Goal: Task Accomplishment & Management: Manage account settings

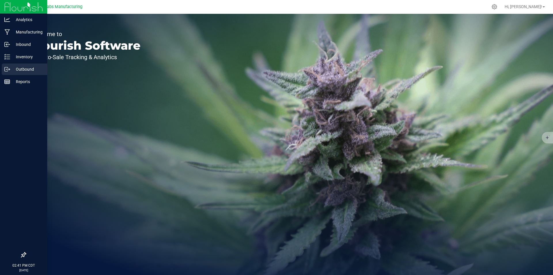
click at [9, 71] on icon at bounding box center [7, 69] width 6 height 6
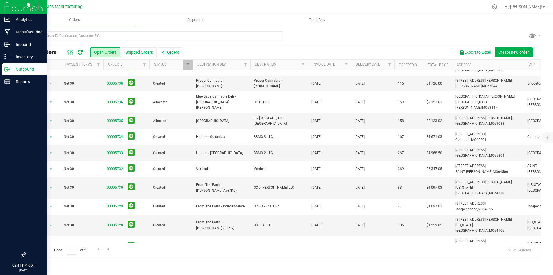
scroll to position [150, 0]
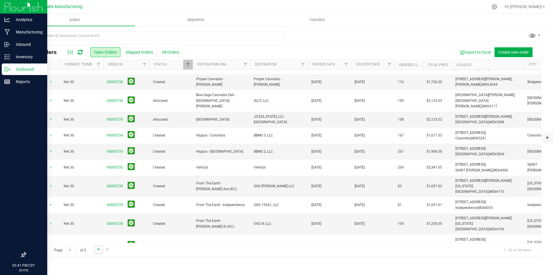
click at [97, 248] on span "Go to the next page" at bounding box center [99, 249] width 5 height 5
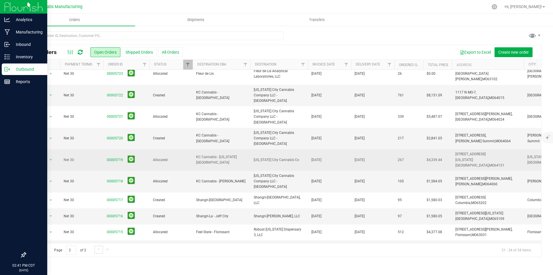
scroll to position [55, 0]
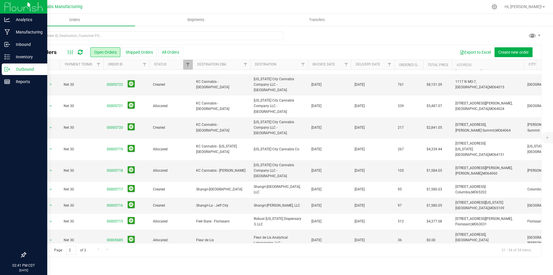
click at [42, 249] on span "Go to the previous page" at bounding box center [41, 249] width 5 height 5
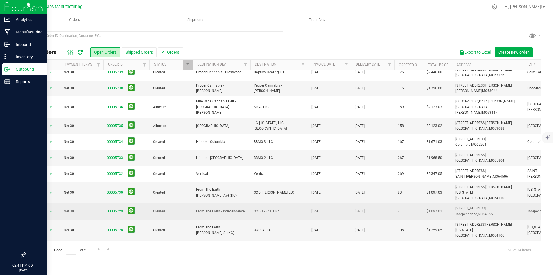
scroll to position [150, 0]
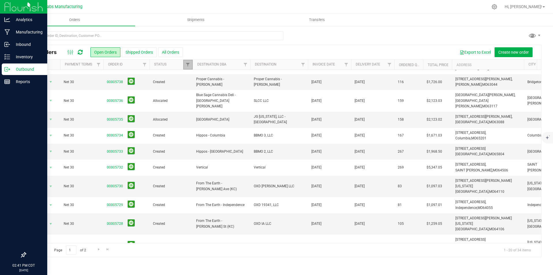
click at [191, 67] on link "Filter" at bounding box center [188, 65] width 10 height 10
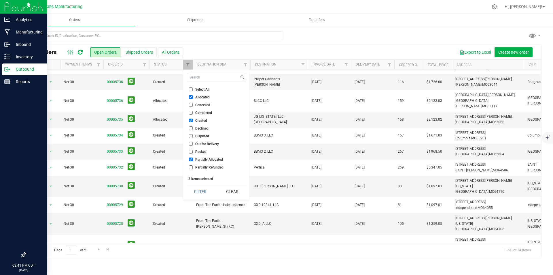
click at [189, 88] on input "Select All" at bounding box center [191, 89] width 4 height 4
checkbox input "true"
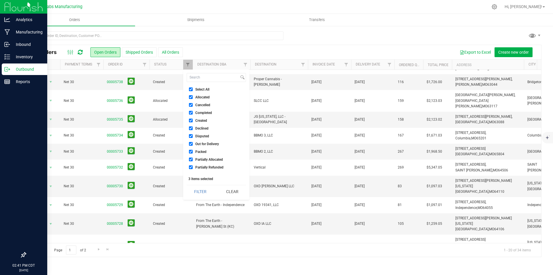
checkbox input "true"
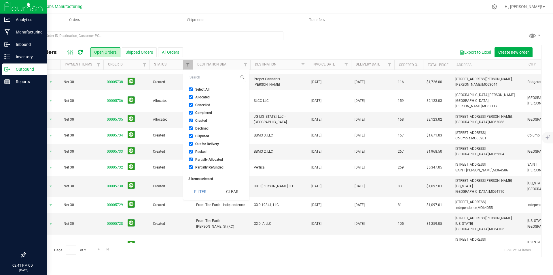
checkbox input "true"
click at [200, 193] on button "Filter" at bounding box center [201, 191] width 28 height 13
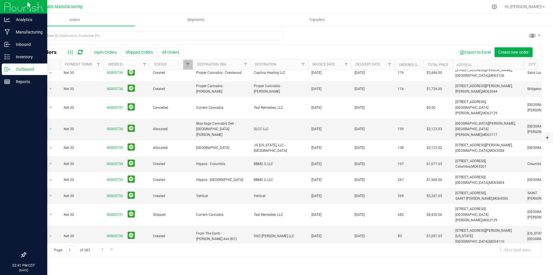
scroll to position [144, 0]
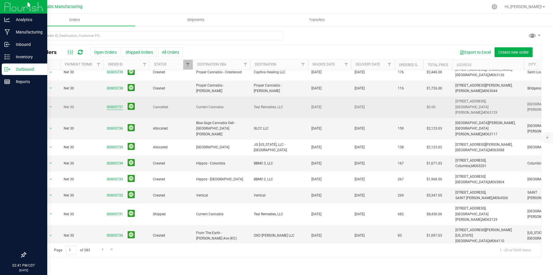
click at [115, 104] on link "00005737" at bounding box center [115, 106] width 16 height 5
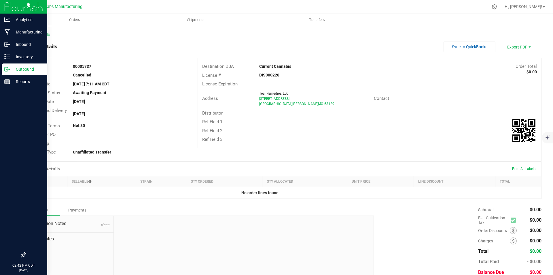
click at [39, 33] on link "Back to Orders" at bounding box center [37, 34] width 25 height 4
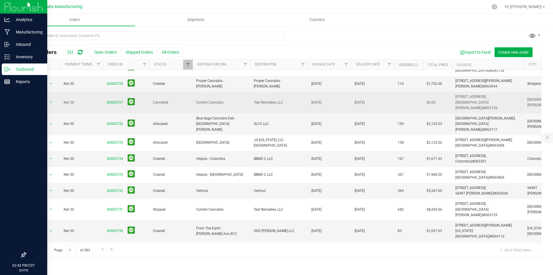
scroll to position [150, 0]
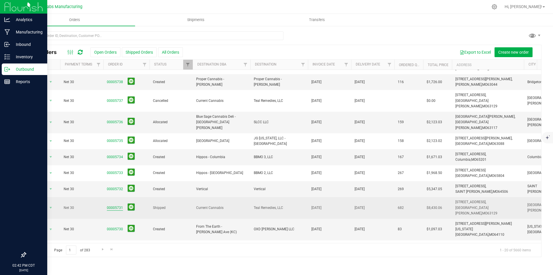
click at [119, 205] on link "00005731" at bounding box center [115, 207] width 16 height 5
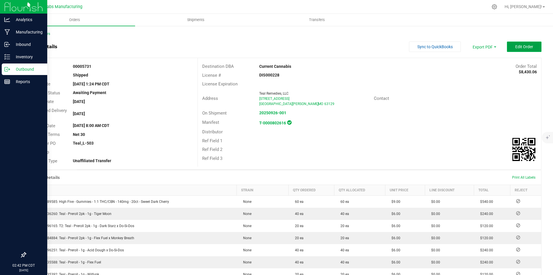
click at [516, 48] on span "Edit Order" at bounding box center [525, 46] width 18 height 5
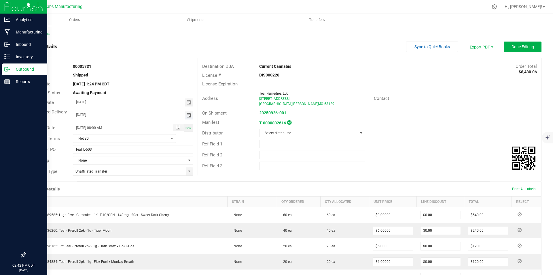
click at [189, 113] on span "Toggle calendar" at bounding box center [188, 115] width 5 height 5
click at [144, 170] on span "26" at bounding box center [141, 171] width 8 height 9
type input "[DATE]"
click at [506, 46] on button "Done Editing" at bounding box center [522, 47] width 37 height 10
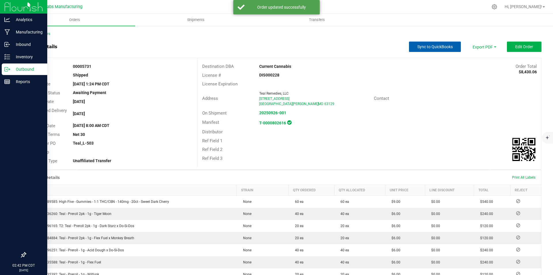
click at [427, 46] on span "Sync to QuickBooks" at bounding box center [435, 46] width 35 height 5
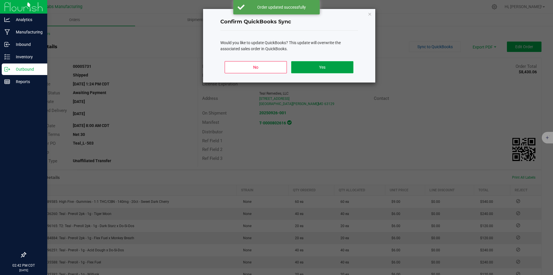
click at [337, 67] on button "Yes" at bounding box center [322, 67] width 62 height 12
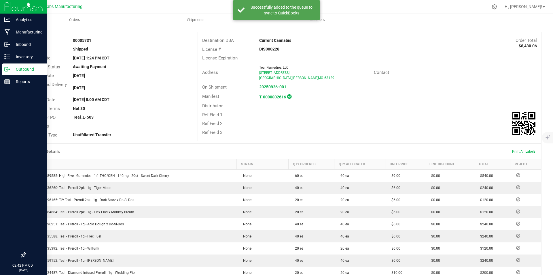
scroll to position [0, 0]
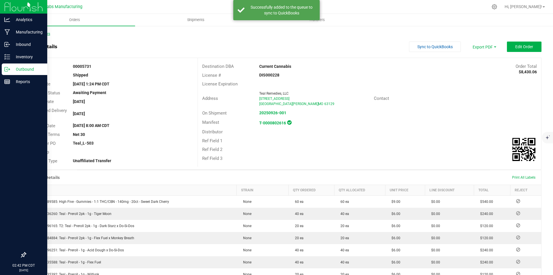
click at [40, 34] on link "Back to Orders" at bounding box center [37, 34] width 25 height 4
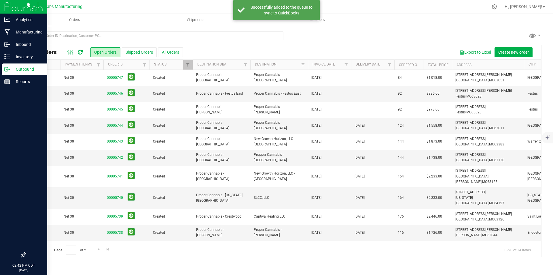
click at [11, 8] on img at bounding box center [23, 7] width 39 height 14
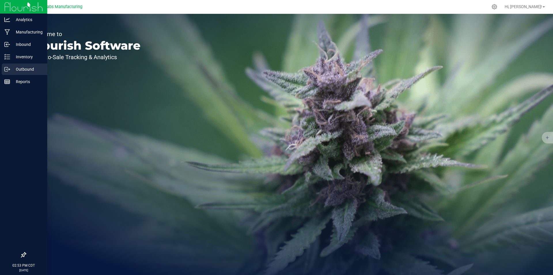
click at [9, 70] on icon at bounding box center [7, 69] width 6 height 6
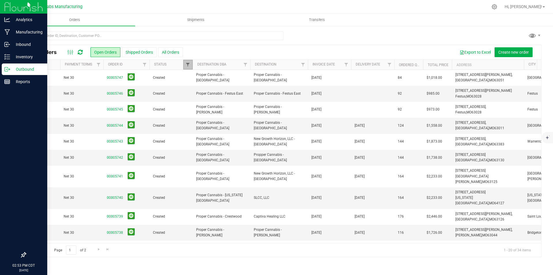
click at [186, 67] on span "Filter" at bounding box center [188, 64] width 5 height 5
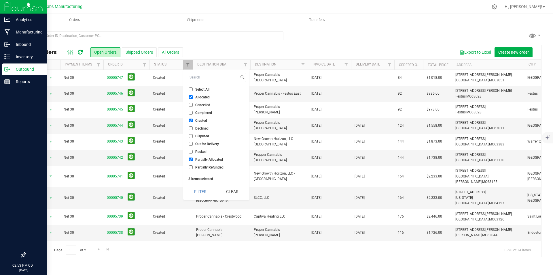
click at [190, 87] on li "Select All" at bounding box center [216, 89] width 59 height 6
click at [191, 89] on input "Select All" at bounding box center [191, 89] width 4 height 4
checkbox input "true"
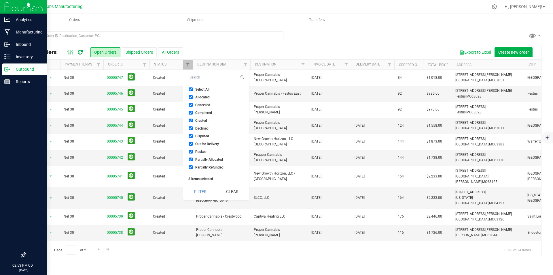
checkbox input "true"
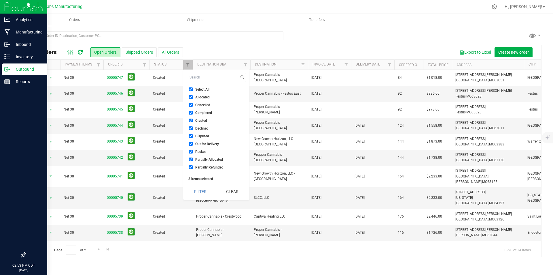
checkbox input "true"
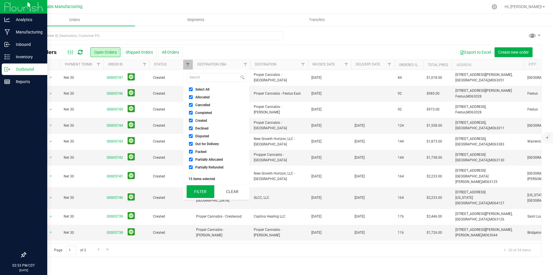
click at [201, 191] on button "Filter" at bounding box center [201, 191] width 28 height 13
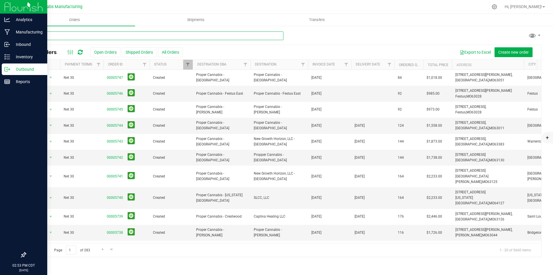
click at [106, 37] on input "text" at bounding box center [154, 35] width 258 height 9
type input "current"
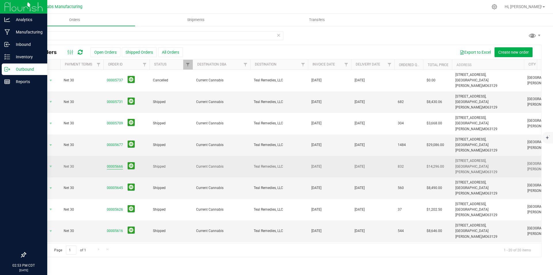
click at [112, 164] on link "00005666" at bounding box center [115, 166] width 16 height 5
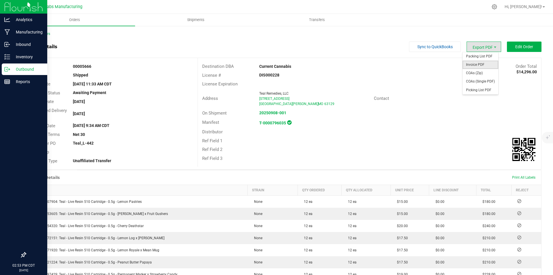
click at [480, 65] on span "Invoice PDF" at bounding box center [481, 65] width 36 height 8
click at [14, 7] on img at bounding box center [23, 7] width 39 height 14
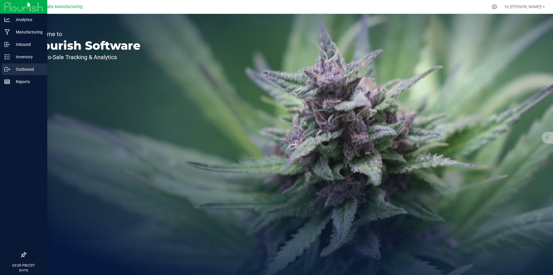
click at [12, 68] on p "Outbound" at bounding box center [27, 69] width 35 height 7
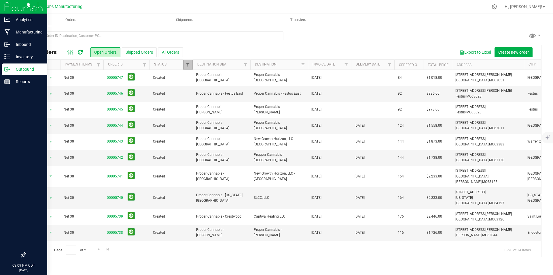
click at [189, 64] on span "Filter" at bounding box center [188, 64] width 5 height 5
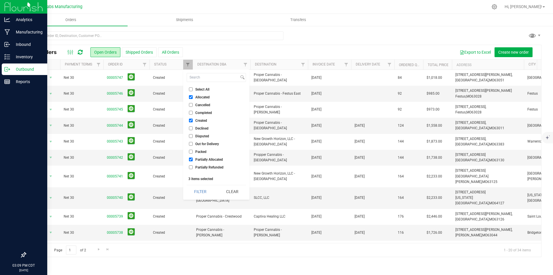
click at [191, 90] on input "Select All" at bounding box center [191, 89] width 4 height 4
checkbox input "true"
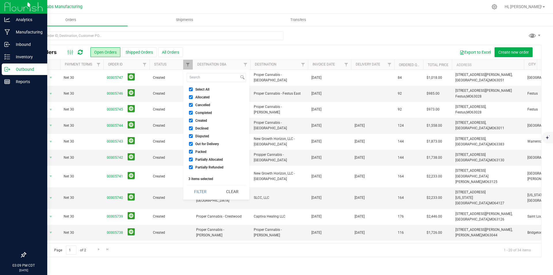
checkbox input "true"
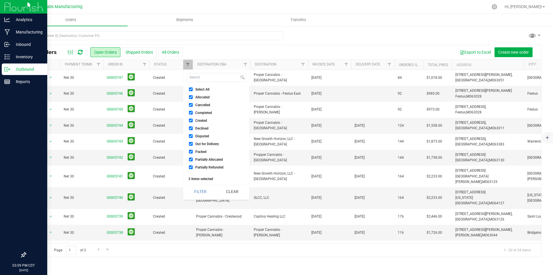
checkbox input "true"
click at [201, 191] on button "Filter" at bounding box center [201, 191] width 28 height 13
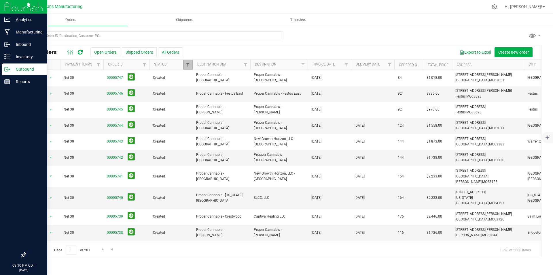
click at [188, 65] on span "Filter" at bounding box center [188, 64] width 5 height 5
click at [156, 35] on input "text" at bounding box center [154, 35] width 258 height 9
click at [187, 67] on span "Filter" at bounding box center [188, 64] width 5 height 5
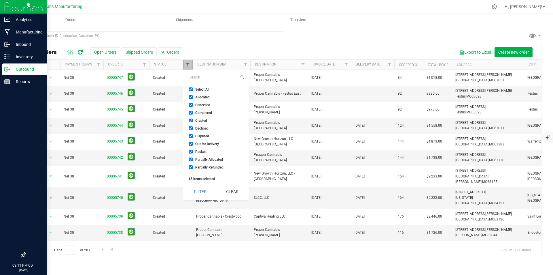
click at [187, 67] on span "Filter" at bounding box center [188, 64] width 5 height 5
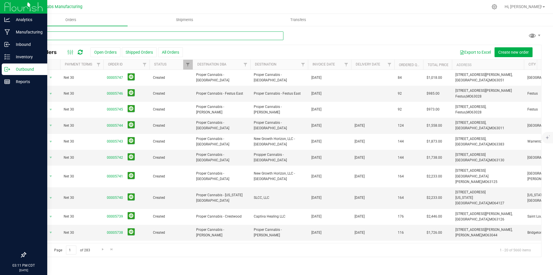
click at [118, 35] on input "text" at bounding box center [154, 35] width 258 height 9
type input "5464"
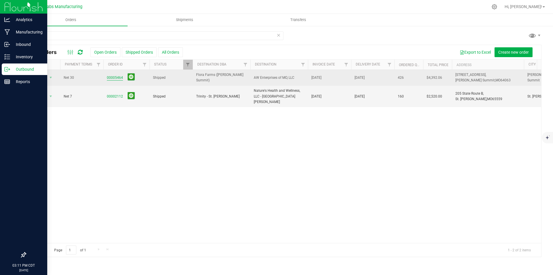
click at [117, 78] on link "00005464" at bounding box center [115, 77] width 16 height 5
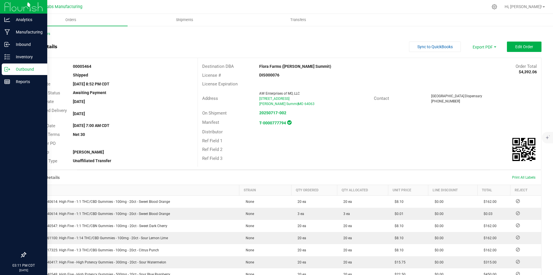
scroll to position [276, 0]
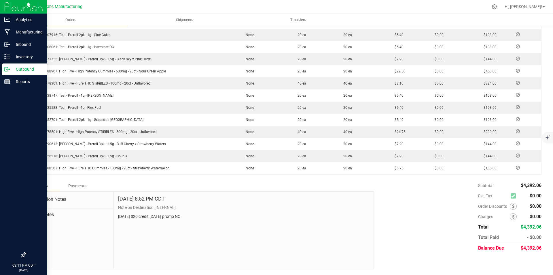
click at [79, 184] on div "Payments" at bounding box center [77, 185] width 35 height 10
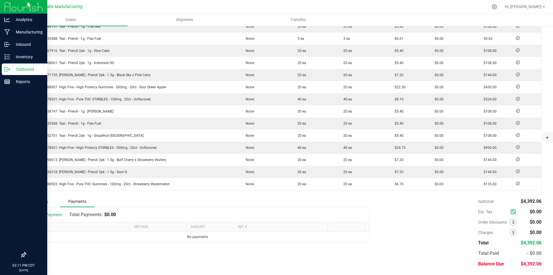
scroll to position [260, 0]
click at [56, 213] on button "Add Payment" at bounding box center [48, 215] width 36 height 10
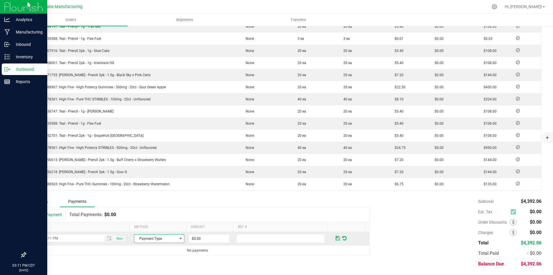
click at [161, 238] on span "Payment Type" at bounding box center [155, 238] width 43 height 8
click at [158, 211] on li "ACH & Bank Transfer" at bounding box center [156, 212] width 49 height 8
click at [200, 239] on input "0" at bounding box center [209, 238] width 40 height 8
type input "$4,392.06"
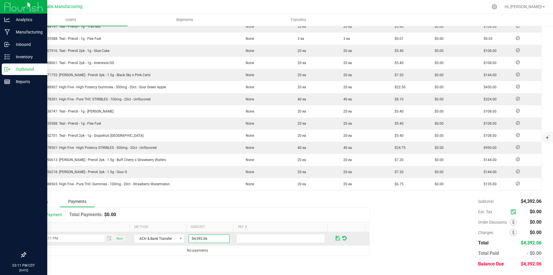
click at [336, 238] on span at bounding box center [338, 237] width 4 height 5
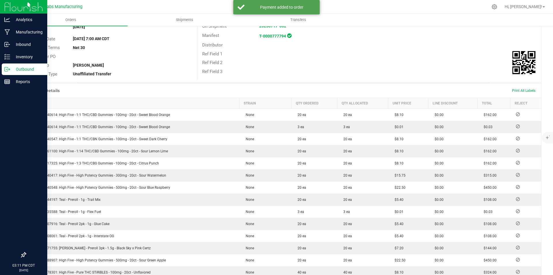
scroll to position [0, 0]
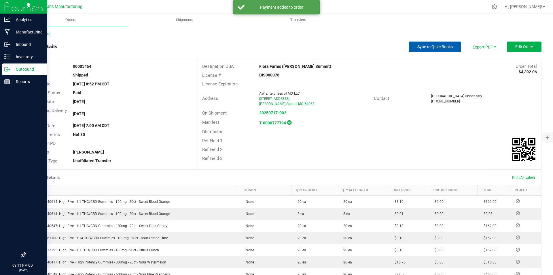
click at [442, 48] on span "Sync to QuickBooks" at bounding box center [435, 46] width 35 height 5
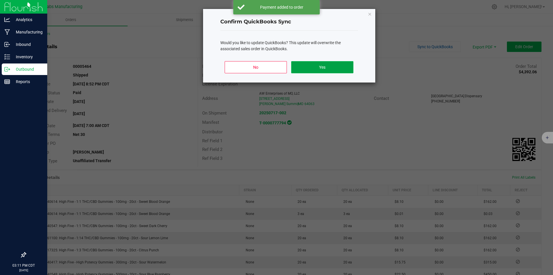
click at [346, 69] on button "Yes" at bounding box center [322, 67] width 62 height 12
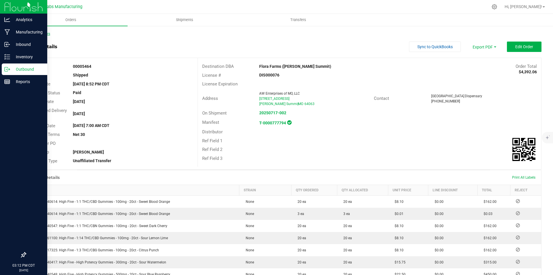
click at [49, 35] on link "Back to Orders" at bounding box center [37, 34] width 25 height 4
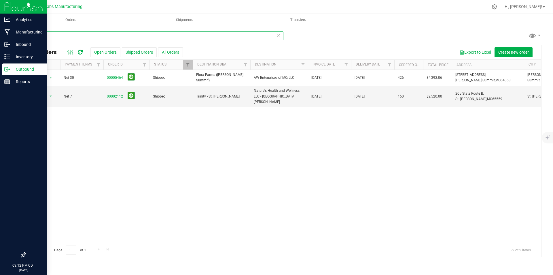
click at [50, 33] on input "5464" at bounding box center [154, 35] width 258 height 9
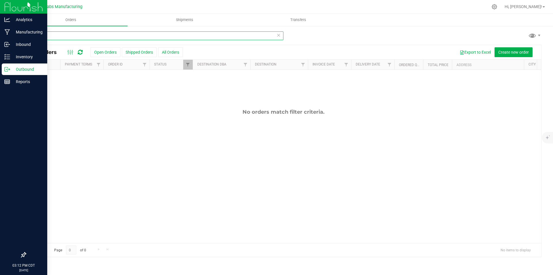
click at [52, 35] on input "besame" at bounding box center [154, 35] width 258 height 9
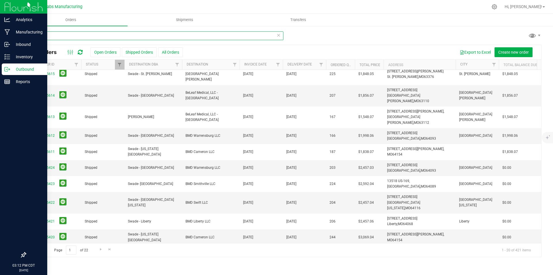
scroll to position [0, 68]
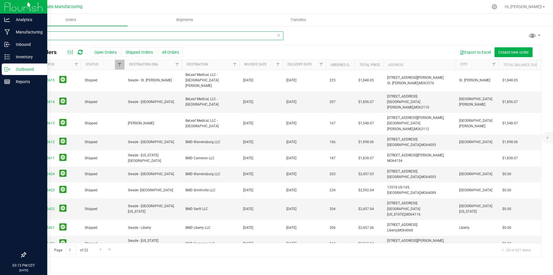
click at [118, 35] on input "swade" at bounding box center [154, 35] width 258 height 9
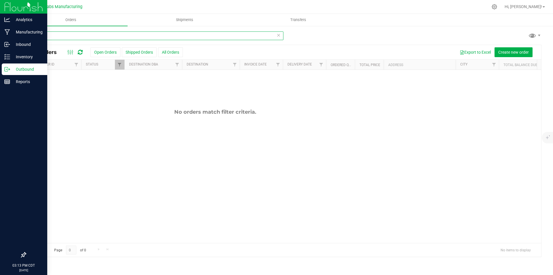
click at [51, 36] on input "besame" at bounding box center [154, 35] width 258 height 9
type input "swade"
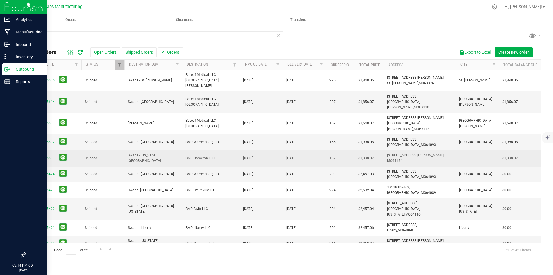
click at [49, 155] on link "00005611" at bounding box center [47, 157] width 16 height 5
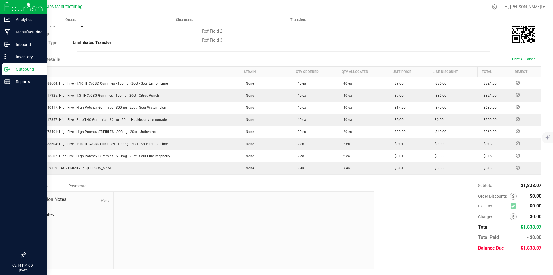
click at [77, 187] on div "Payments" at bounding box center [77, 185] width 35 height 10
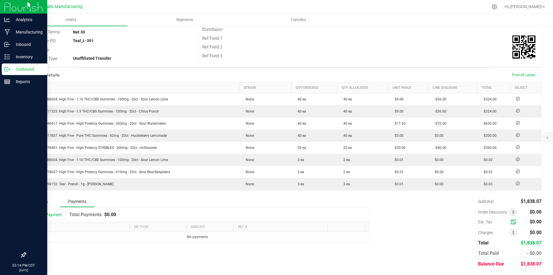
scroll to position [102, 0]
click at [54, 212] on button "Add Payment" at bounding box center [48, 215] width 36 height 10
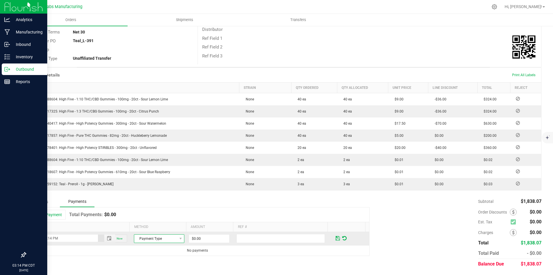
click at [139, 238] on span "Payment Type" at bounding box center [155, 238] width 43 height 8
click at [141, 215] on li "ACH & Bank Transfer" at bounding box center [156, 212] width 49 height 8
click at [204, 238] on input "0" at bounding box center [209, 238] width 40 height 8
type input "$1,838.07"
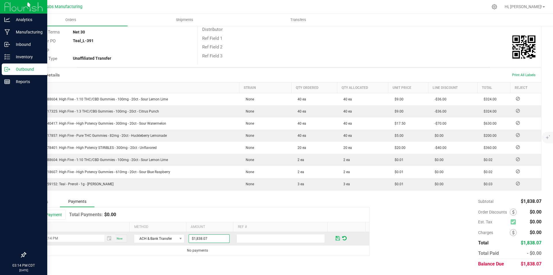
click at [336, 240] on span at bounding box center [338, 237] width 4 height 5
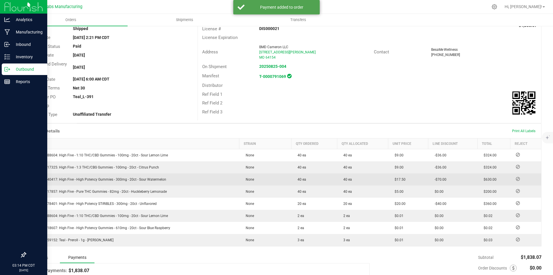
scroll to position [0, 0]
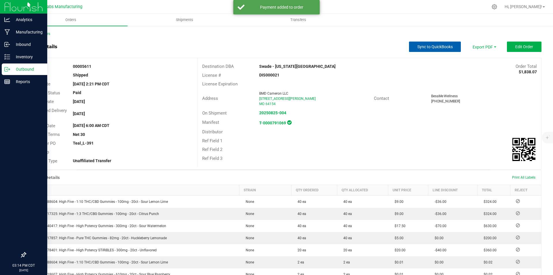
click at [448, 46] on span "Sync to QuickBooks" at bounding box center [435, 46] width 35 height 5
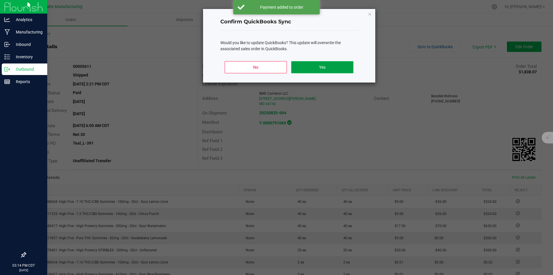
click at [336, 69] on button "Yes" at bounding box center [322, 67] width 62 height 12
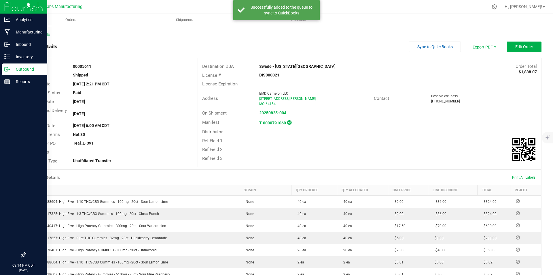
click at [40, 32] on link "Back to Orders" at bounding box center [37, 34] width 25 height 4
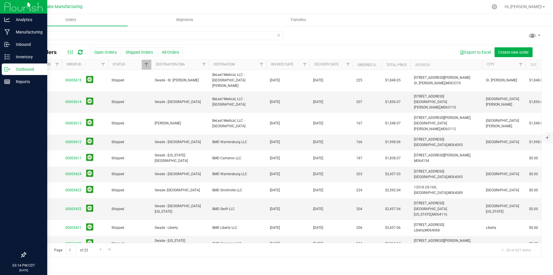
scroll to position [0, 65]
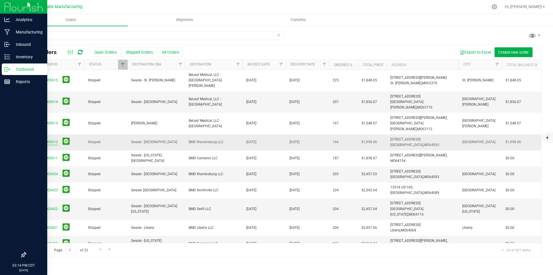
click at [53, 139] on link "00005612" at bounding box center [50, 141] width 16 height 5
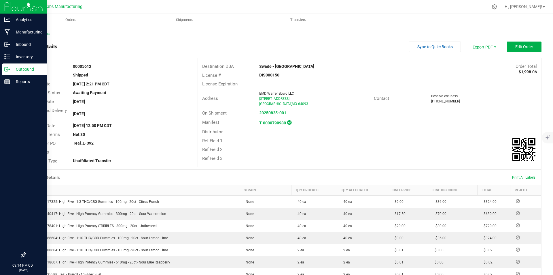
scroll to position [106, 0]
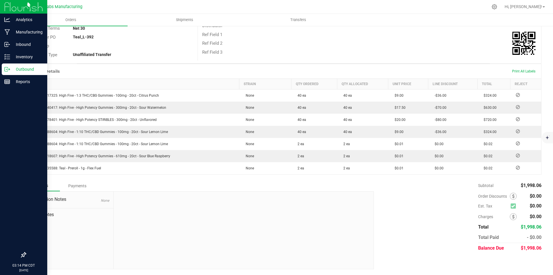
click at [79, 186] on div "Payments" at bounding box center [77, 185] width 35 height 10
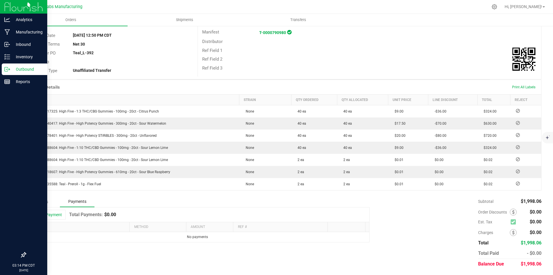
scroll to position [90, 0]
click at [52, 215] on button "Add Payment" at bounding box center [48, 215] width 36 height 10
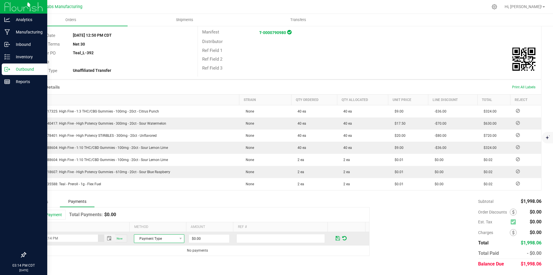
click at [159, 240] on span "Payment Type" at bounding box center [155, 238] width 43 height 8
click at [155, 210] on li "ACH & Bank Transfer" at bounding box center [156, 212] width 49 height 8
click at [206, 238] on input "0" at bounding box center [209, 238] width 40 height 8
type input "$1,998.06"
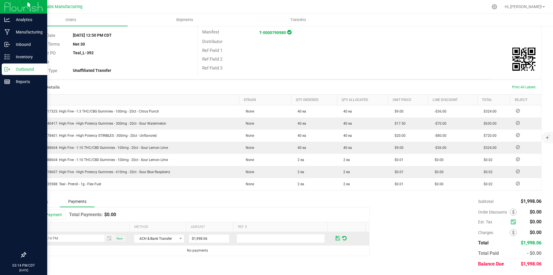
click at [336, 237] on span at bounding box center [338, 237] width 4 height 5
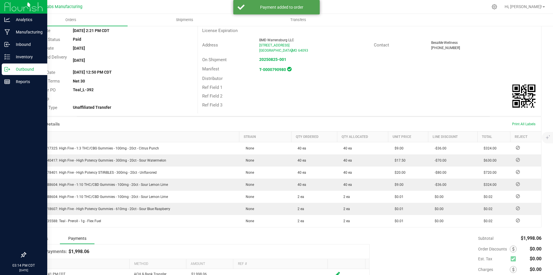
scroll to position [0, 0]
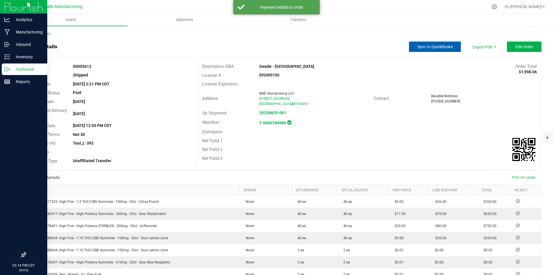
click at [431, 44] on button "Sync to QuickBooks" at bounding box center [435, 47] width 52 height 10
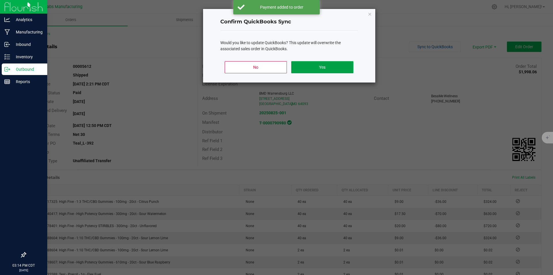
click at [340, 66] on button "Yes" at bounding box center [322, 67] width 62 height 12
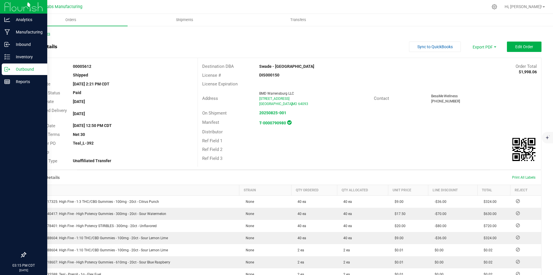
click at [41, 34] on link "Back to Orders" at bounding box center [37, 34] width 25 height 4
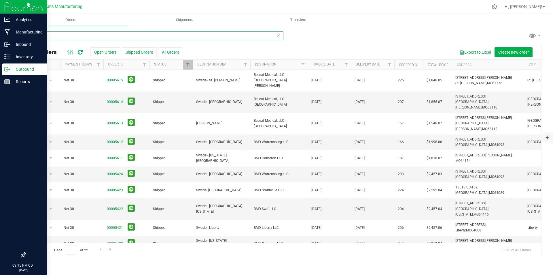
click at [68, 35] on input "swade" at bounding box center [154, 35] width 258 height 9
type input "5623"
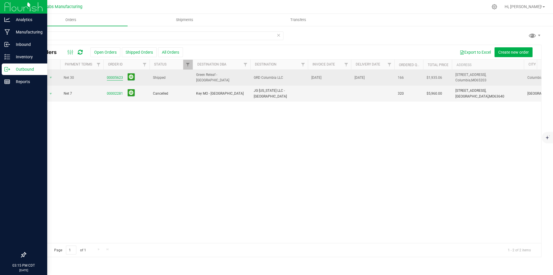
click at [112, 78] on link "00005623" at bounding box center [115, 77] width 16 height 5
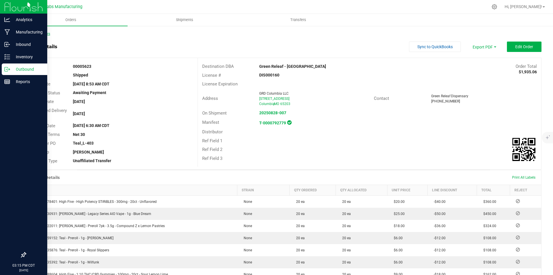
click at [37, 34] on link "Back to Orders" at bounding box center [37, 34] width 25 height 4
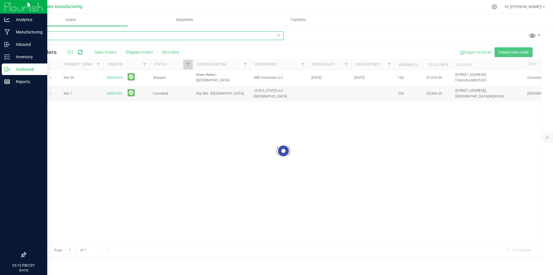
click at [75, 35] on input "5623" at bounding box center [154, 35] width 258 height 9
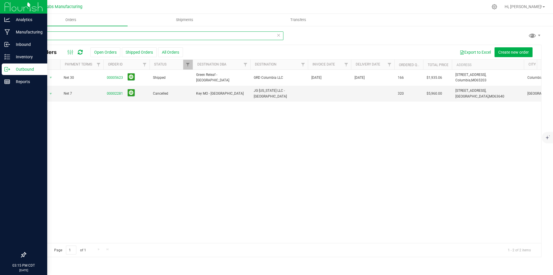
click at [75, 35] on input "5623" at bounding box center [154, 35] width 258 height 9
type input "green releaf"
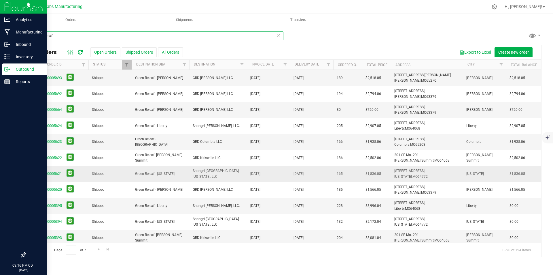
scroll to position [86, 61]
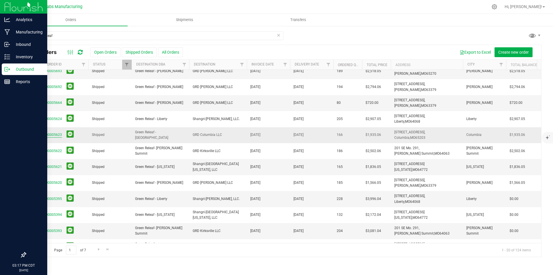
click at [51, 135] on link "00005623" at bounding box center [54, 134] width 16 height 5
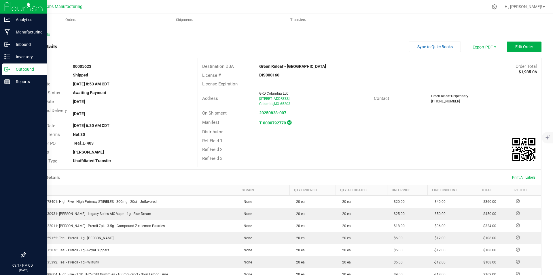
click at [47, 34] on link "Back to Orders" at bounding box center [37, 34] width 25 height 4
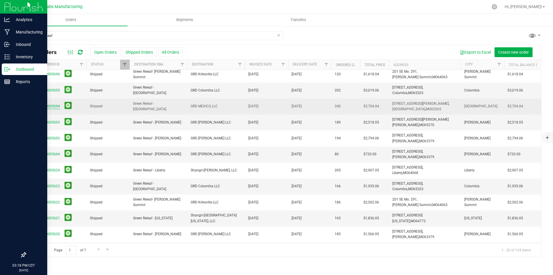
click at [52, 106] on link "00005694" at bounding box center [52, 105] width 16 height 5
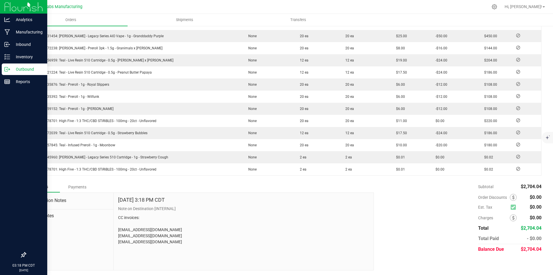
click at [74, 185] on div "Payments" at bounding box center [77, 187] width 35 height 10
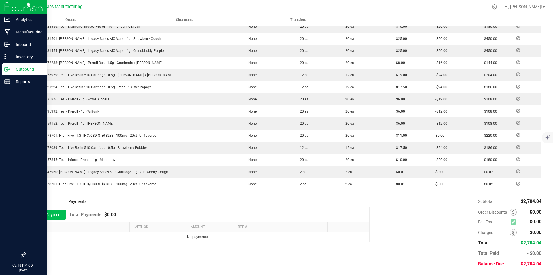
drag, startPoint x: 48, startPoint y: 215, endPoint x: 54, endPoint y: 219, distance: 6.2
click at [48, 216] on button "Add Payment" at bounding box center [48, 215] width 36 height 10
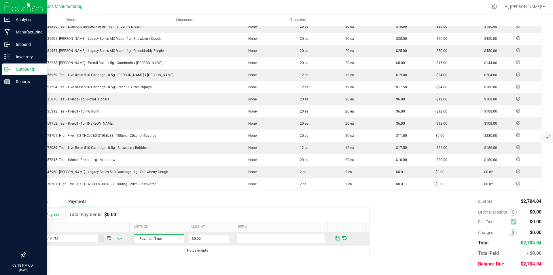
click at [159, 240] on span "Payment Type" at bounding box center [155, 238] width 43 height 8
click at [157, 212] on li "ACH & Bank Transfer" at bounding box center [156, 212] width 49 height 8
click at [189, 240] on input "0" at bounding box center [209, 238] width 40 height 8
type input "$2,704.00"
click at [336, 237] on span at bounding box center [338, 237] width 4 height 5
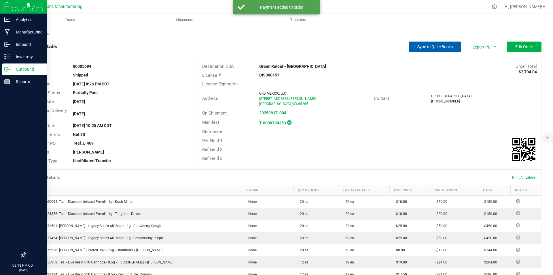
click at [450, 42] on button "Sync to QuickBooks" at bounding box center [435, 47] width 52 height 10
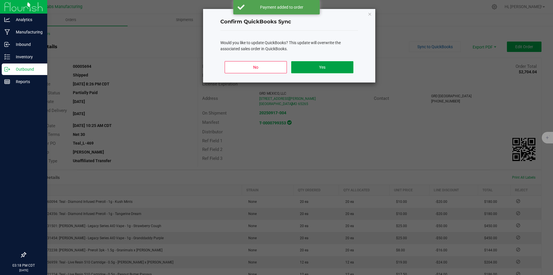
click at [323, 71] on button "Yes" at bounding box center [322, 67] width 62 height 12
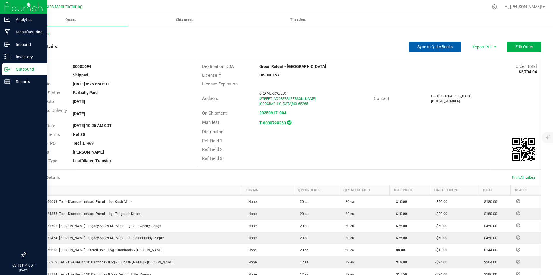
click at [437, 49] on span "Sync to QuickBooks" at bounding box center [435, 46] width 35 height 5
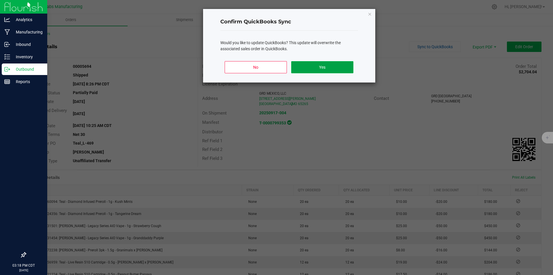
click at [334, 71] on button "Yes" at bounding box center [322, 67] width 62 height 12
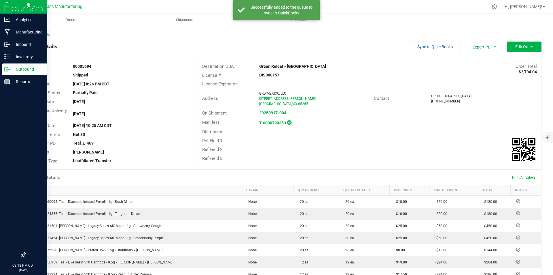
click at [42, 34] on link "Back to Orders" at bounding box center [37, 34] width 25 height 4
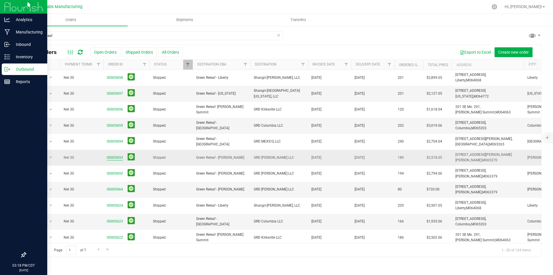
click at [113, 157] on link "00005693" at bounding box center [115, 157] width 16 height 5
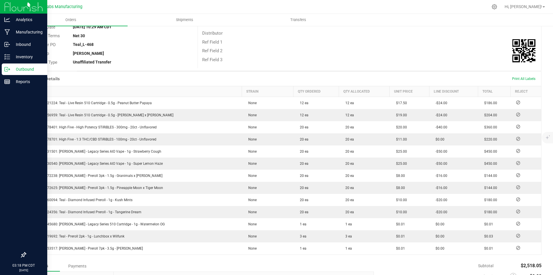
scroll to position [179, 0]
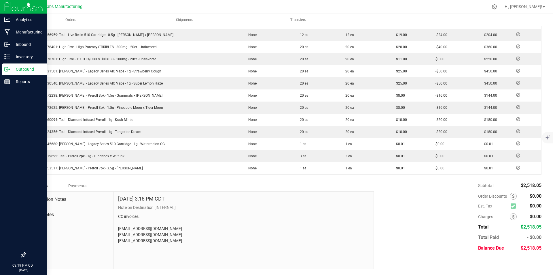
click at [81, 184] on div "Payments" at bounding box center [77, 185] width 35 height 10
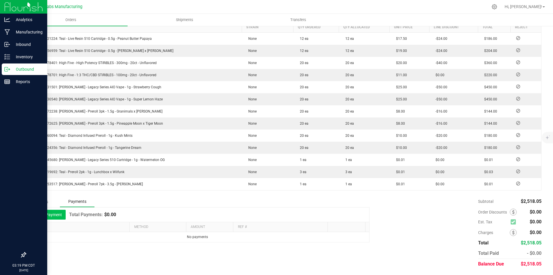
click at [57, 215] on button "Add Payment" at bounding box center [48, 215] width 36 height 10
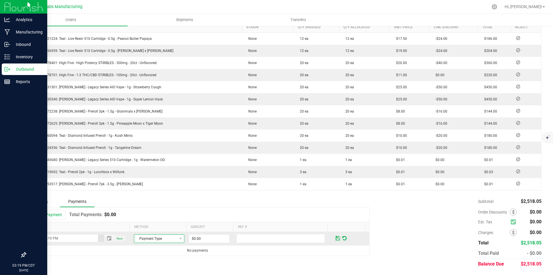
click at [155, 240] on span "Payment Type" at bounding box center [155, 238] width 43 height 8
click at [154, 211] on li "ACH & Bank Transfer" at bounding box center [156, 212] width 49 height 8
click at [203, 236] on input "0" at bounding box center [209, 238] width 40 height 8
type input "$2,518.00"
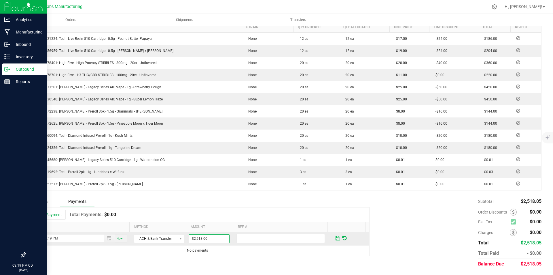
click at [336, 237] on span at bounding box center [338, 237] width 4 height 5
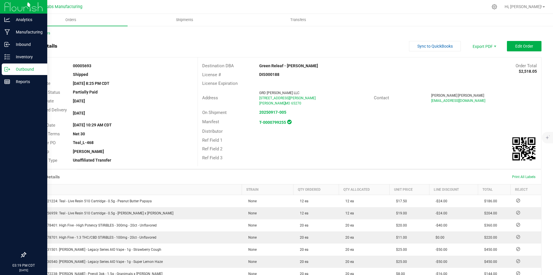
scroll to position [0, 0]
click at [442, 45] on span "Sync to QuickBooks" at bounding box center [435, 46] width 35 height 5
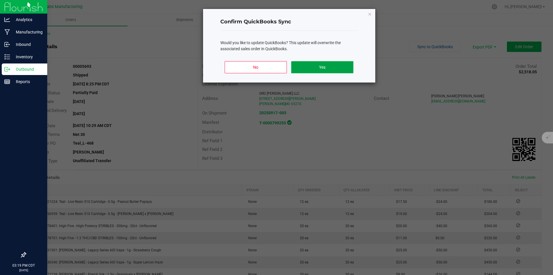
click at [340, 66] on button "Yes" at bounding box center [322, 67] width 62 height 12
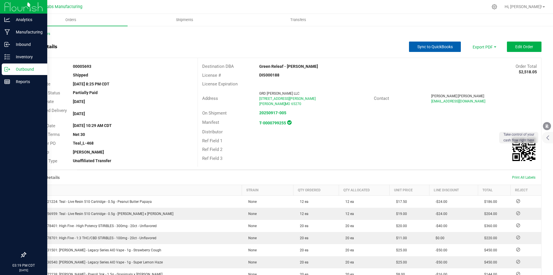
click at [430, 45] on span "Sync to QuickBooks" at bounding box center [435, 46] width 35 height 5
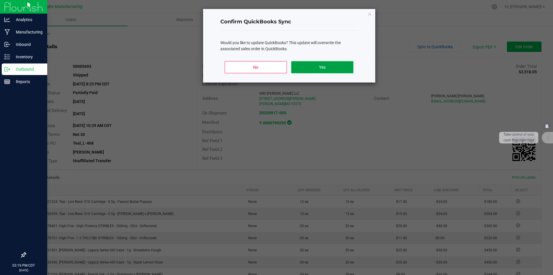
click at [345, 65] on button "Yes" at bounding box center [322, 67] width 62 height 12
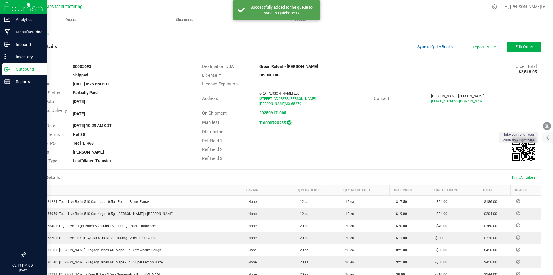
click at [48, 33] on link "Back to Orders" at bounding box center [37, 34] width 25 height 4
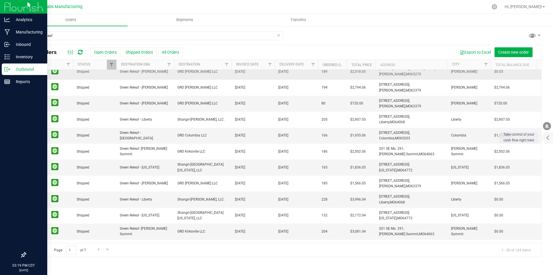
scroll to position [86, 76]
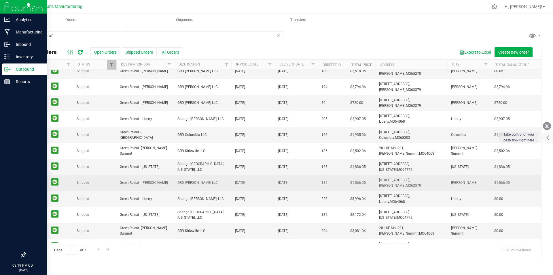
click at [41, 181] on link "00005620" at bounding box center [39, 182] width 16 height 5
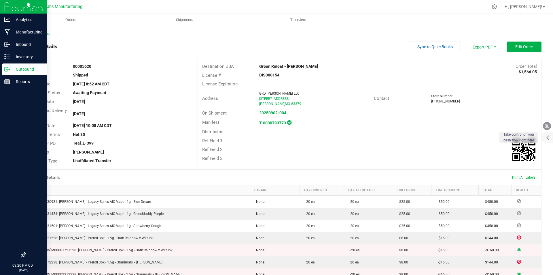
scroll to position [203, 0]
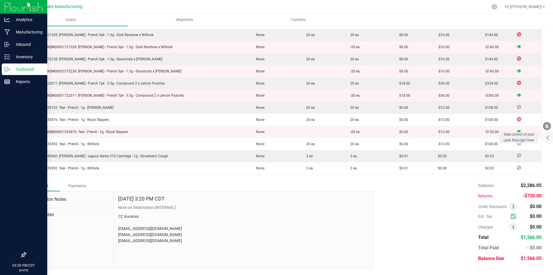
click at [82, 185] on div "Payments" at bounding box center [77, 185] width 35 height 10
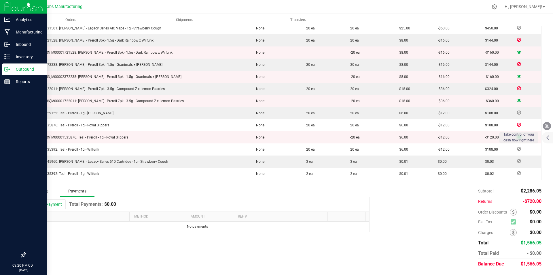
scroll to position [197, 0]
click at [54, 203] on button "Add Payment" at bounding box center [48, 204] width 36 height 10
click at [151, 225] on span "Payment Type" at bounding box center [155, 228] width 43 height 8
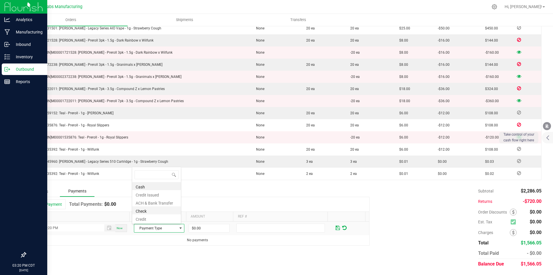
scroll to position [9, 49]
click at [151, 203] on li "ACH & Bank Transfer" at bounding box center [156, 202] width 49 height 8
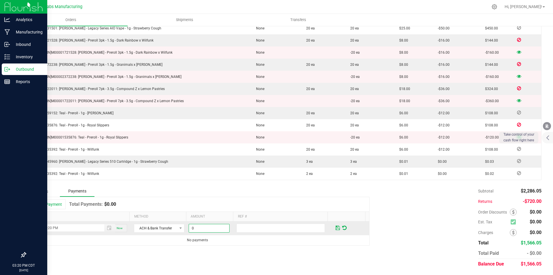
click at [200, 227] on input "0" at bounding box center [209, 228] width 40 height 8
type input "$1,566.05"
click at [336, 227] on span at bounding box center [338, 227] width 4 height 5
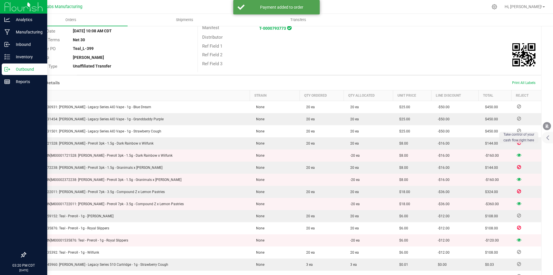
scroll to position [0, 0]
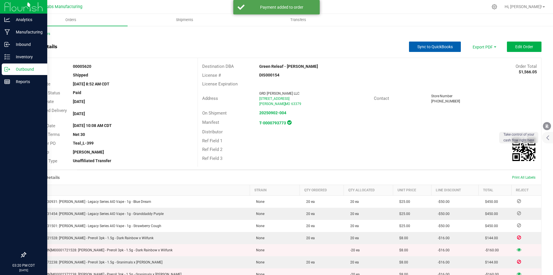
click at [442, 43] on button "Sync to QuickBooks" at bounding box center [435, 47] width 52 height 10
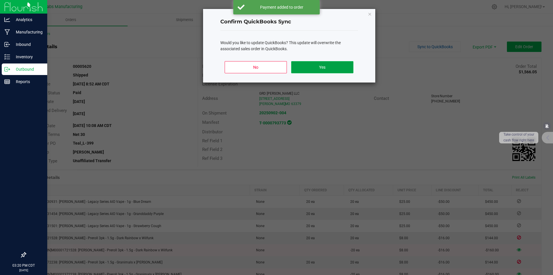
click at [320, 68] on button "Yes" at bounding box center [322, 67] width 62 height 12
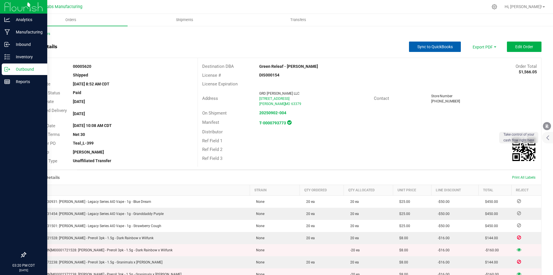
click at [433, 46] on span "Sync to QuickBooks" at bounding box center [435, 46] width 35 height 5
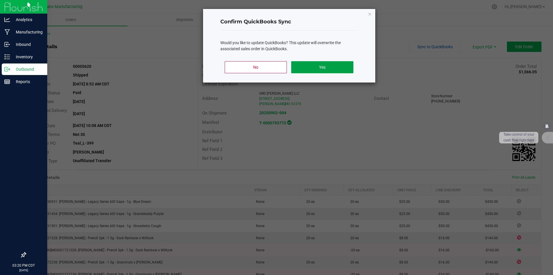
click at [341, 70] on button "Yes" at bounding box center [322, 67] width 62 height 12
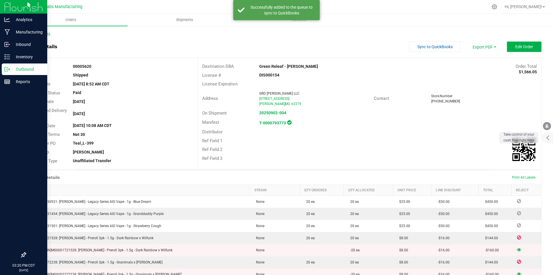
click at [41, 32] on link "Back to Orders" at bounding box center [37, 34] width 25 height 4
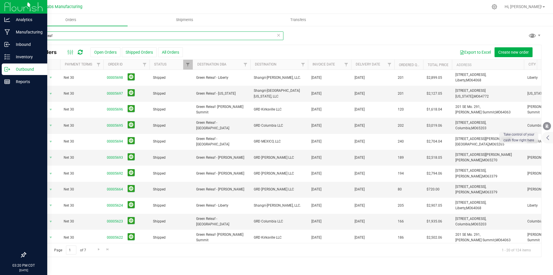
click at [70, 38] on input "green releaf" at bounding box center [154, 35] width 258 height 9
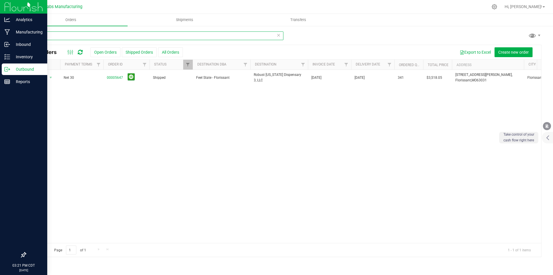
type input "5467"
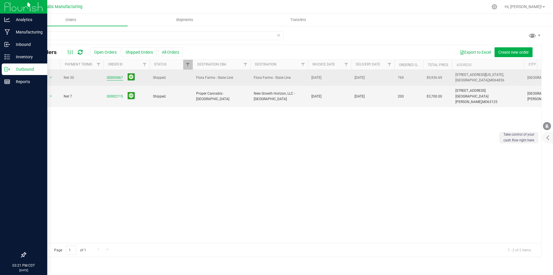
click at [116, 76] on link "00005467" at bounding box center [115, 77] width 16 height 5
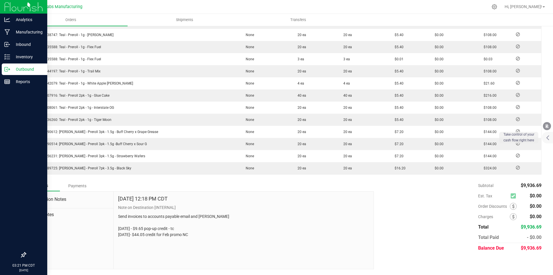
click at [82, 183] on div "Payments" at bounding box center [77, 185] width 35 height 10
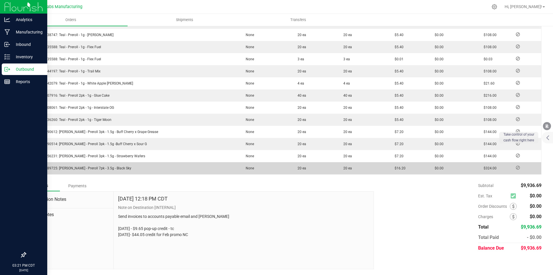
scroll to position [417, 0]
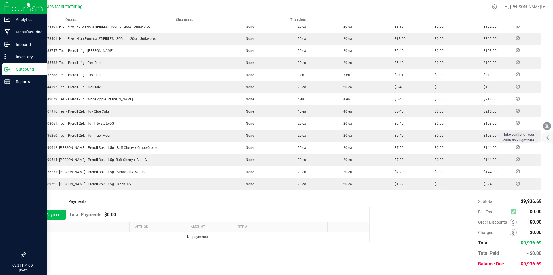
click at [58, 218] on button "Add Payment" at bounding box center [48, 215] width 36 height 10
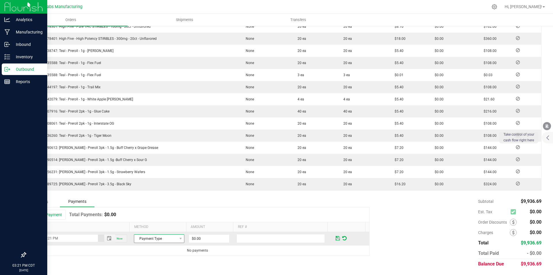
click at [145, 240] on span "Payment Type" at bounding box center [155, 238] width 43 height 8
click at [146, 210] on li "ACH & Bank Transfer" at bounding box center [156, 212] width 49 height 8
click at [209, 240] on input "0" at bounding box center [209, 238] width 40 height 8
type input "$9,936.69"
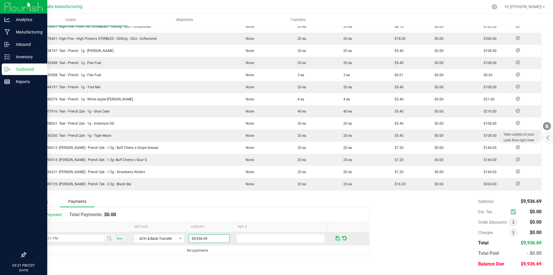
click at [336, 235] on span at bounding box center [338, 237] width 4 height 5
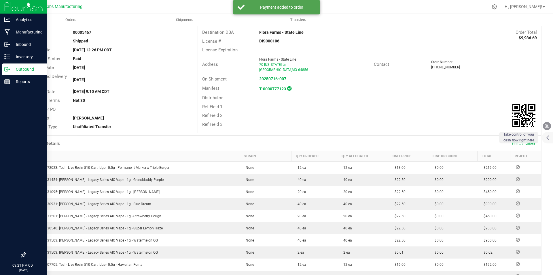
scroll to position [0, 0]
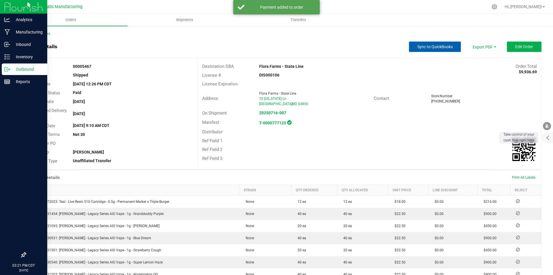
click at [444, 50] on button "Sync to QuickBooks" at bounding box center [435, 47] width 52 height 10
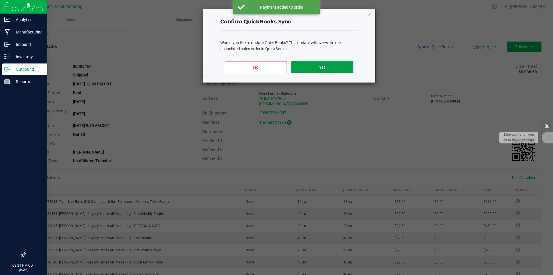
click at [325, 68] on button "Yes" at bounding box center [322, 67] width 62 height 12
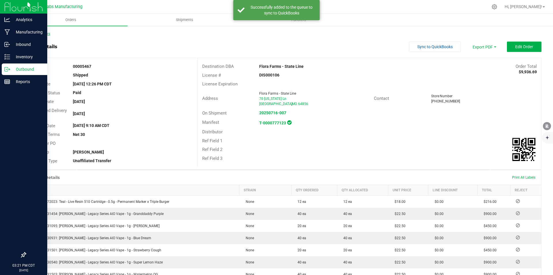
click at [45, 34] on link "Back to Orders" at bounding box center [37, 34] width 25 height 4
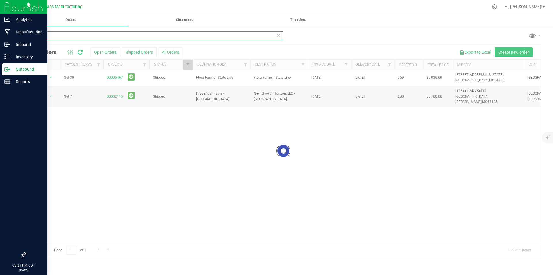
click at [67, 36] on input "5467" at bounding box center [154, 35] width 258 height 9
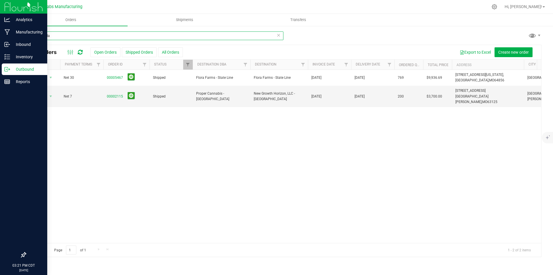
type input "shangri-la"
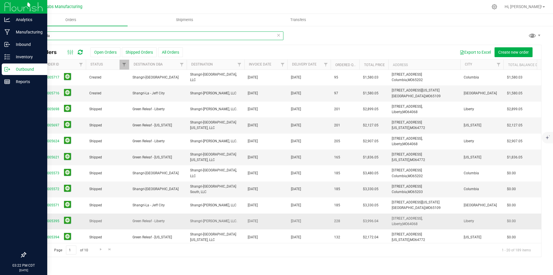
scroll to position [0, 64]
click at [53, 125] on link "00005697" at bounding box center [51, 125] width 16 height 5
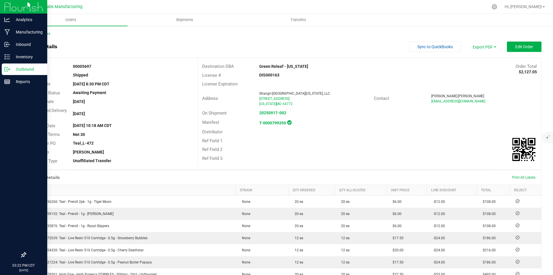
scroll to position [179, 0]
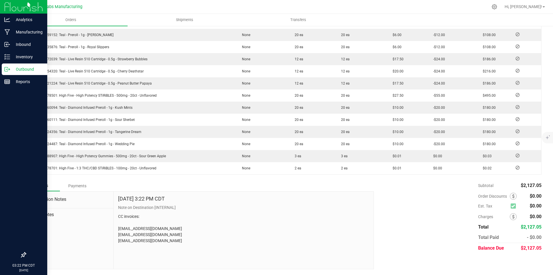
click at [79, 184] on div "Payments" at bounding box center [77, 185] width 35 height 10
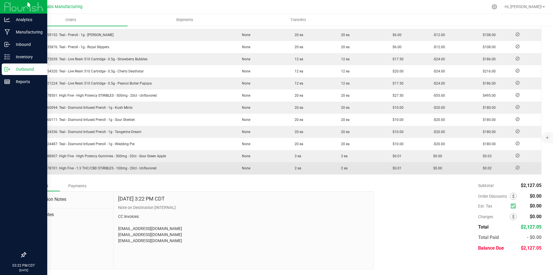
scroll to position [163, 0]
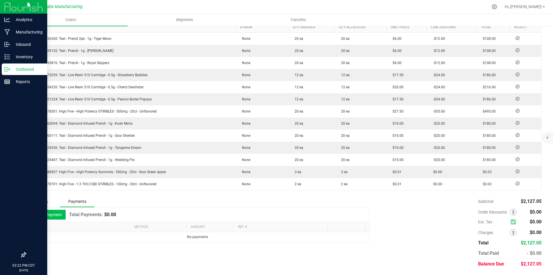
click at [58, 215] on button "Add Payment" at bounding box center [48, 215] width 36 height 10
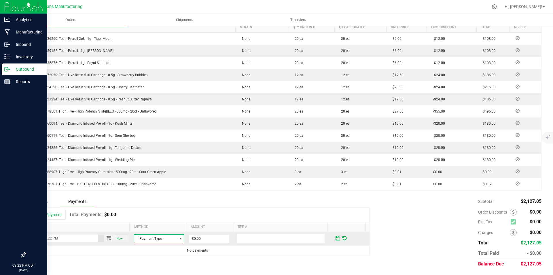
click at [178, 240] on span at bounding box center [180, 238] width 5 height 5
click at [157, 209] on li "ACH & Bank Transfer" at bounding box center [156, 212] width 49 height 8
click at [210, 237] on input "0" at bounding box center [209, 238] width 40 height 8
type input "$2,127.05"
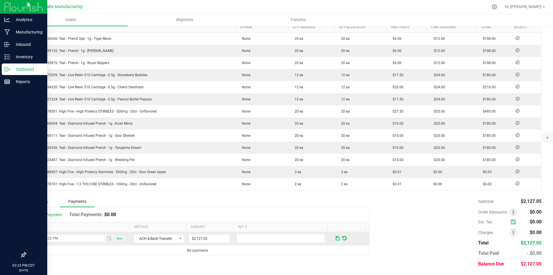
click at [336, 236] on span at bounding box center [338, 237] width 4 height 5
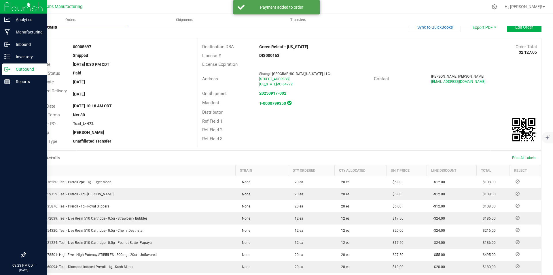
scroll to position [0, 0]
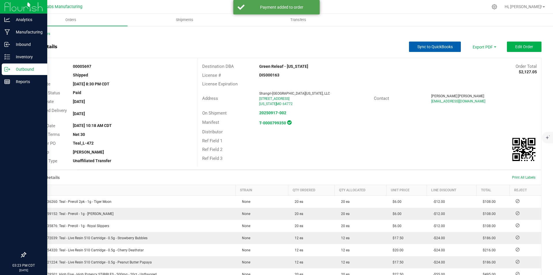
click at [440, 46] on span "Sync to QuickBooks" at bounding box center [435, 46] width 35 height 5
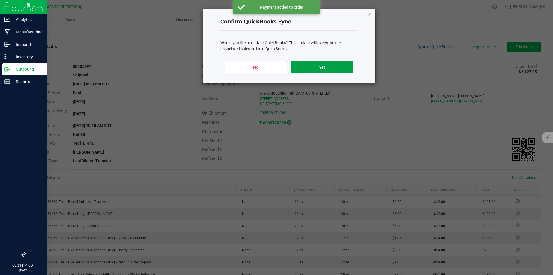
click at [321, 70] on button "Yes" at bounding box center [322, 67] width 62 height 12
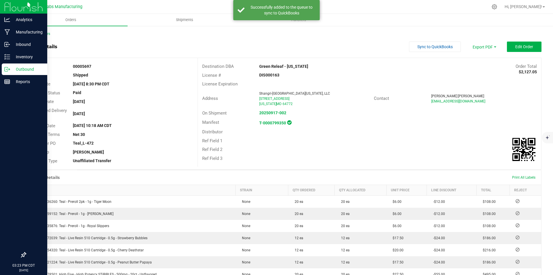
drag, startPoint x: 143, startPoint y: 46, endPoint x: 142, endPoint y: 38, distance: 7.8
click at [142, 38] on div "Back to Orders Order details Sync to QuickBooks Export PDF Edit Order Order # 0…" at bounding box center [283, 231] width 516 height 401
click at [47, 34] on link "Back to Orders" at bounding box center [37, 34] width 25 height 4
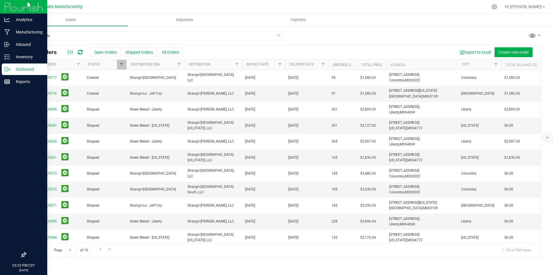
scroll to position [0, 68]
click at [49, 156] on link "00005621" at bounding box center [47, 157] width 16 height 5
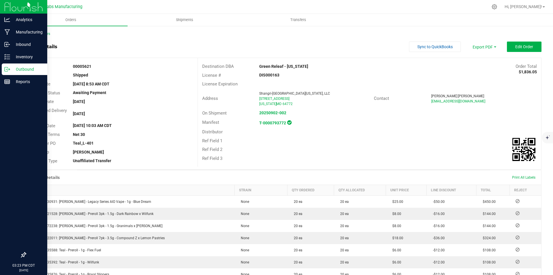
scroll to position [142, 0]
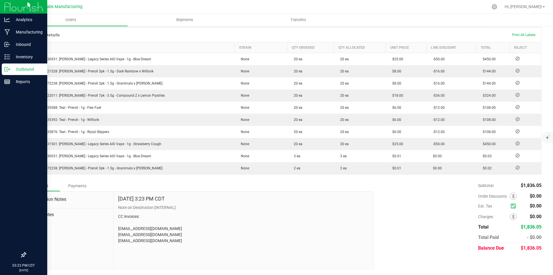
click at [82, 186] on div "Payments" at bounding box center [77, 185] width 35 height 10
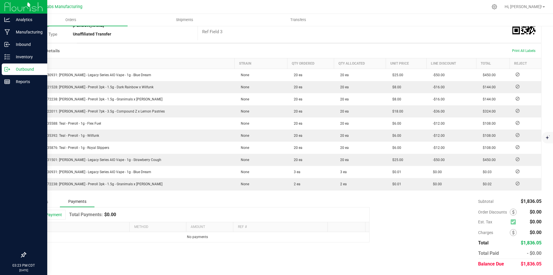
scroll to position [127, 0]
click at [55, 213] on button "Add Payment" at bounding box center [48, 215] width 36 height 10
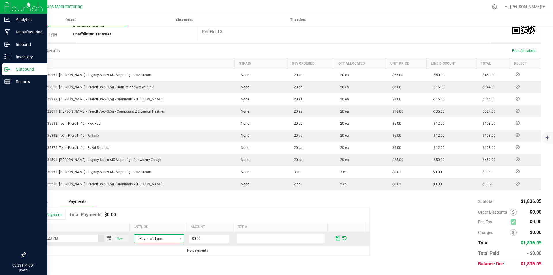
click at [162, 236] on span "Payment Type" at bounding box center [155, 238] width 43 height 8
click at [165, 213] on li "ACH & Bank Transfer" at bounding box center [156, 212] width 49 height 8
click at [202, 238] on input "0" at bounding box center [209, 238] width 40 height 8
type input "$1,836.05"
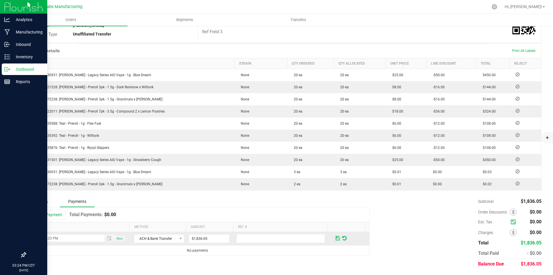
click at [336, 237] on span at bounding box center [338, 237] width 4 height 5
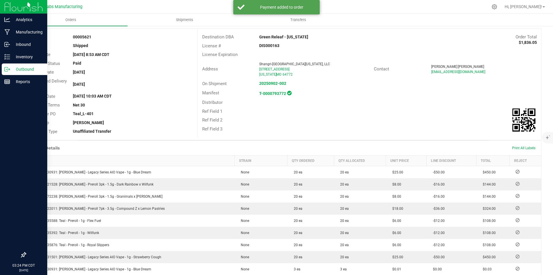
scroll to position [0, 0]
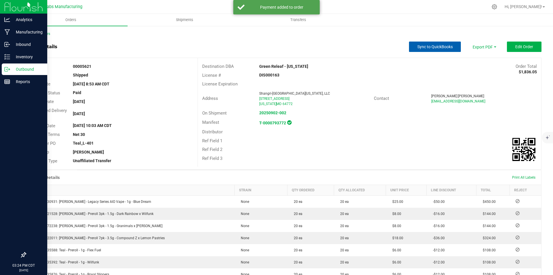
click at [426, 50] on button "Sync to QuickBooks" at bounding box center [435, 47] width 52 height 10
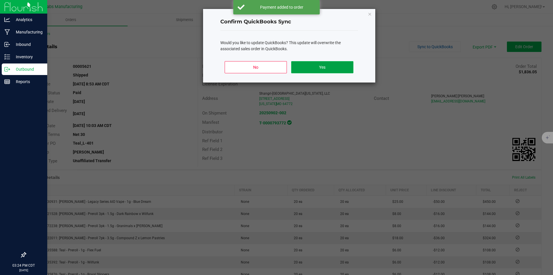
click at [333, 66] on button "Yes" at bounding box center [322, 67] width 62 height 12
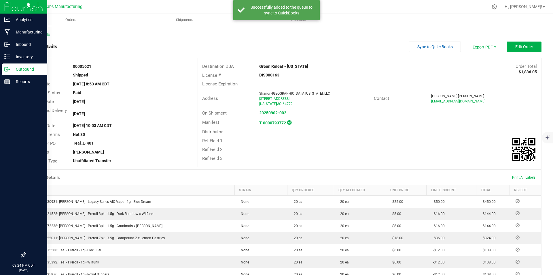
click at [44, 33] on link "Back to Orders" at bounding box center [37, 34] width 25 height 4
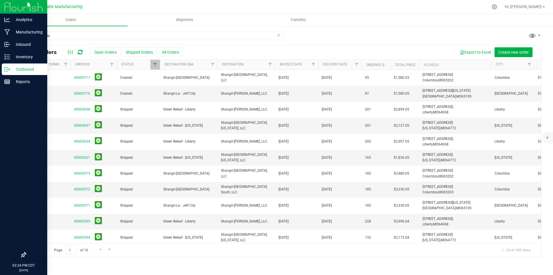
scroll to position [0, 59]
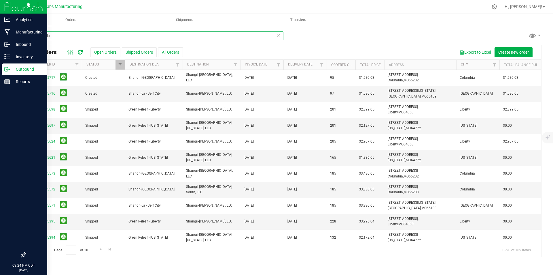
click at [55, 39] on input "shangri-la" at bounding box center [154, 35] width 258 height 9
type input "green releaf"
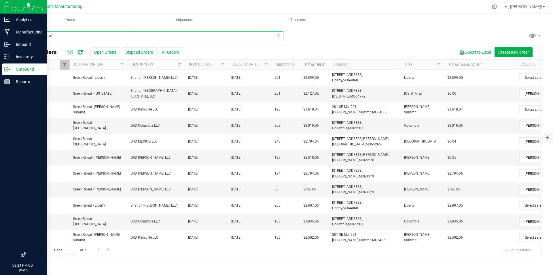
scroll to position [0, 147]
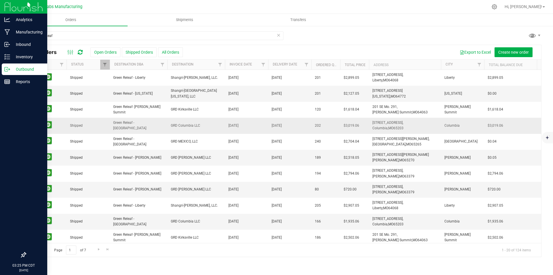
click at [28, 125] on link "00005695" at bounding box center [32, 125] width 16 height 5
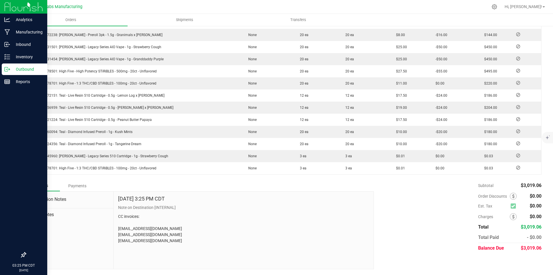
click at [78, 186] on div "Payments" at bounding box center [77, 185] width 35 height 10
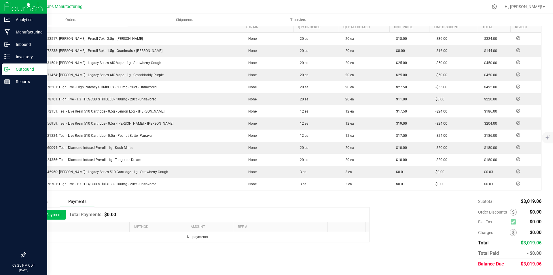
click at [61, 216] on button "Add Payment" at bounding box center [48, 215] width 36 height 10
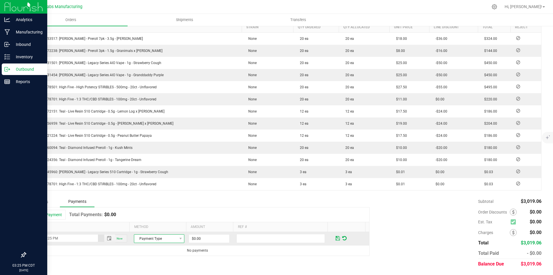
click at [151, 237] on span "Payment Type" at bounding box center [155, 238] width 43 height 8
click at [155, 213] on li "ACH & Bank Transfer" at bounding box center [156, 212] width 49 height 8
click at [209, 240] on input "0" at bounding box center [209, 238] width 40 height 8
type input "$3,019.06"
click at [336, 239] on span at bounding box center [338, 237] width 4 height 5
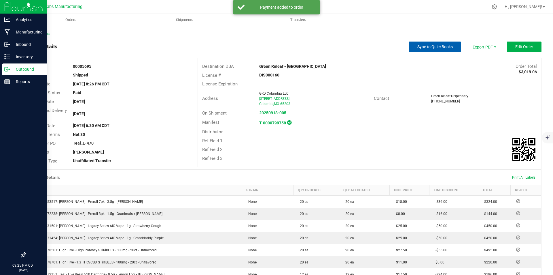
click at [431, 44] on button "Sync to QuickBooks" at bounding box center [435, 47] width 52 height 10
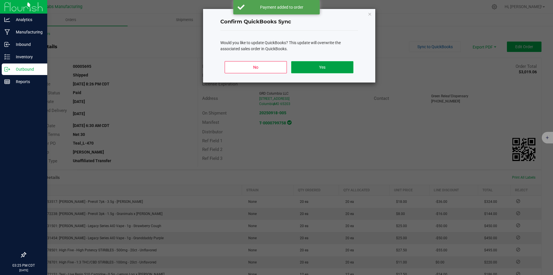
click at [327, 72] on button "Yes" at bounding box center [322, 67] width 62 height 12
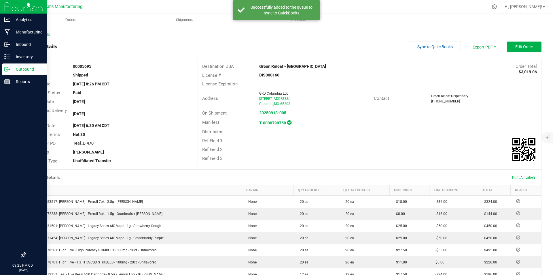
click at [33, 34] on link "Back to Orders" at bounding box center [37, 34] width 25 height 4
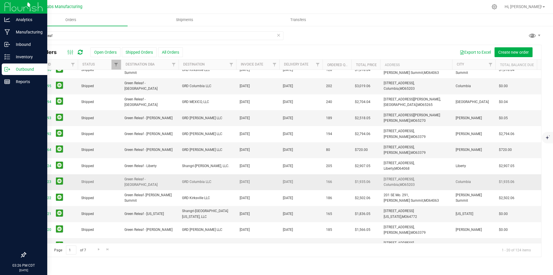
scroll to position [58, 72]
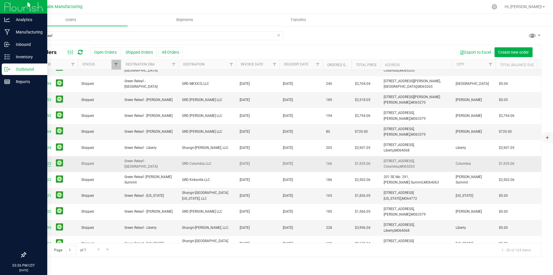
click at [45, 164] on link "00005623" at bounding box center [43, 163] width 16 height 5
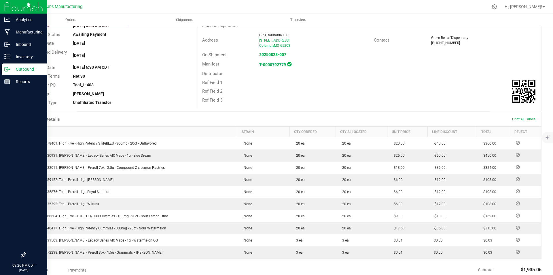
scroll to position [142, 0]
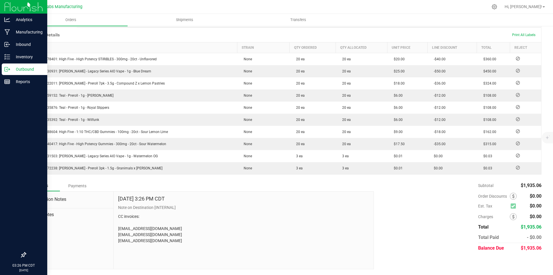
click at [73, 185] on div "Payments" at bounding box center [77, 185] width 35 height 10
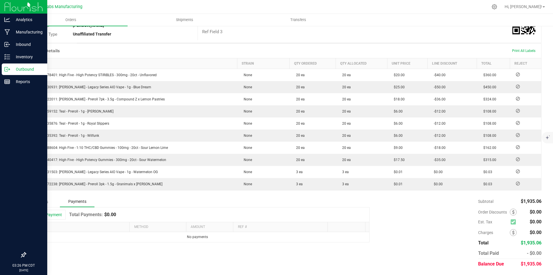
scroll to position [127, 0]
click at [56, 218] on button "Add Payment" at bounding box center [48, 215] width 36 height 10
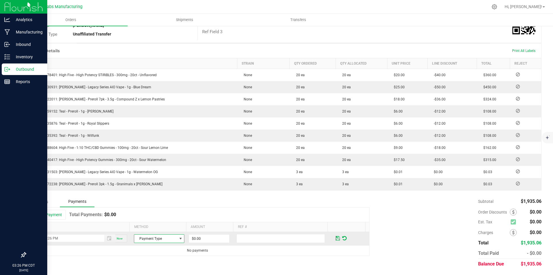
click at [156, 238] on span "Payment Type" at bounding box center [155, 238] width 43 height 8
click at [159, 212] on li "ACH & Bank Transfer" at bounding box center [156, 212] width 49 height 8
click at [203, 237] on input "0" at bounding box center [209, 238] width 40 height 8
type input "$1,935.00"
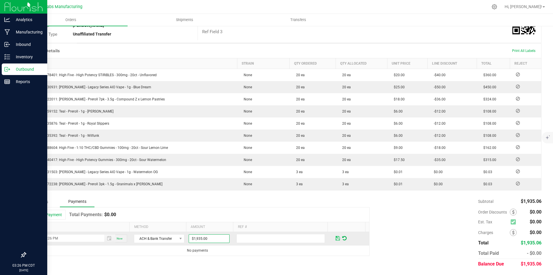
click at [336, 237] on span at bounding box center [338, 237] width 4 height 5
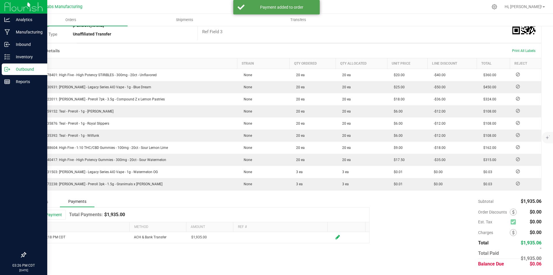
scroll to position [0, 0]
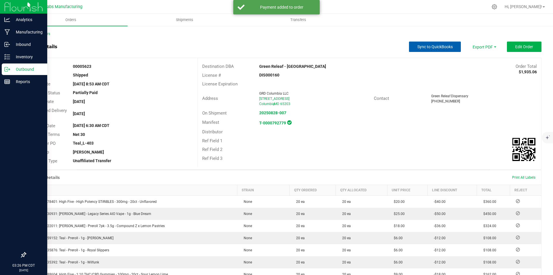
click at [442, 46] on span "Sync to QuickBooks" at bounding box center [435, 46] width 35 height 5
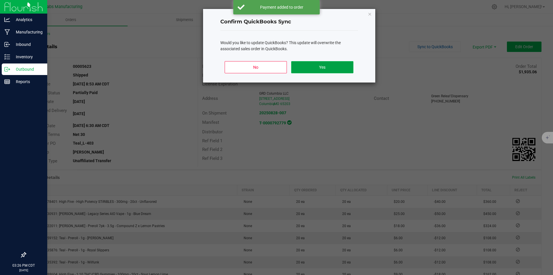
click at [316, 65] on button "Yes" at bounding box center [322, 67] width 62 height 12
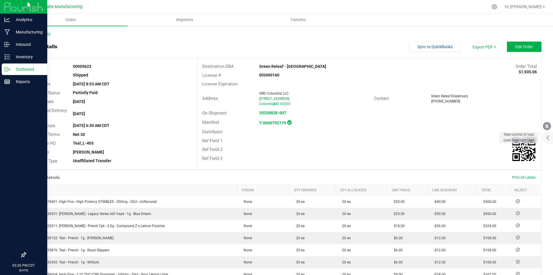
click at [39, 32] on link "Back to Orders" at bounding box center [37, 34] width 25 height 4
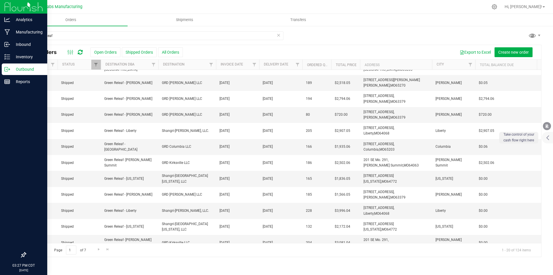
scroll to position [86, 92]
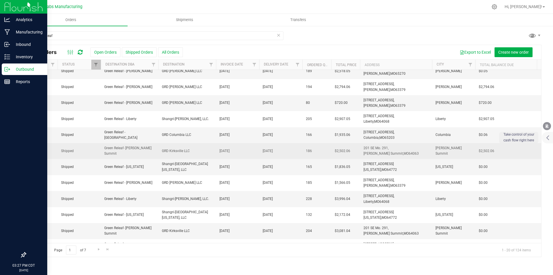
click at [27, 150] on link "00005622" at bounding box center [23, 150] width 16 height 5
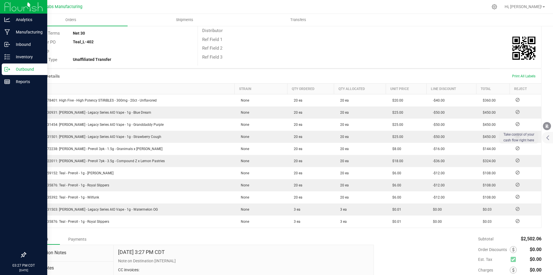
scroll to position [154, 0]
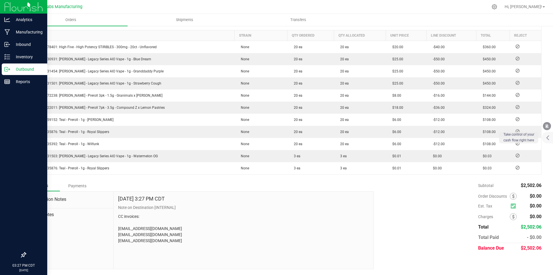
click at [81, 185] on div "Payments" at bounding box center [77, 185] width 35 height 10
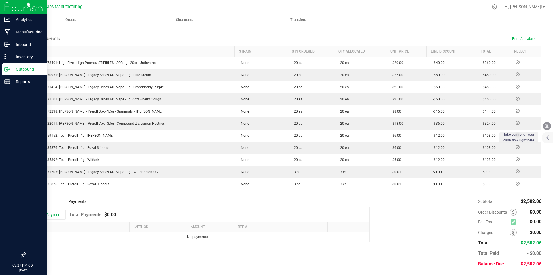
scroll to position [139, 0]
click at [56, 215] on button "Add Payment" at bounding box center [48, 215] width 36 height 10
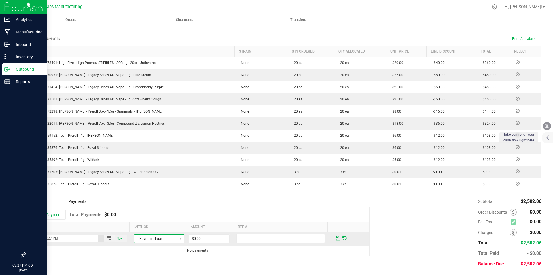
click at [145, 237] on span "Payment Type" at bounding box center [155, 238] width 43 height 8
click at [152, 212] on li "ACH & Bank Transfer" at bounding box center [156, 212] width 49 height 8
click at [199, 237] on input "0" at bounding box center [209, 238] width 40 height 8
type input "$2,502.06"
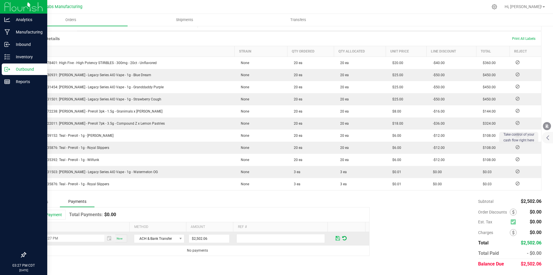
click at [336, 238] on span at bounding box center [338, 237] width 4 height 5
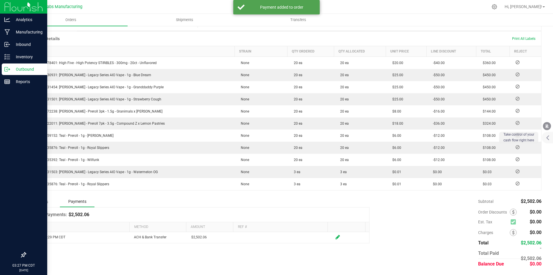
scroll to position [0, 0]
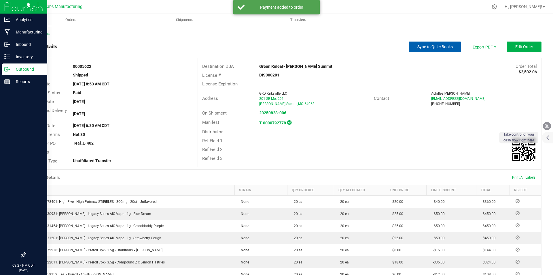
click at [442, 44] on button "Sync to QuickBooks" at bounding box center [435, 47] width 52 height 10
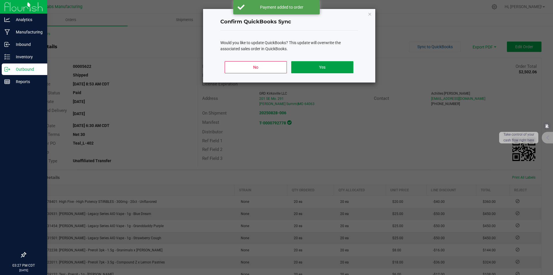
click at [330, 63] on button "Yes" at bounding box center [322, 67] width 62 height 12
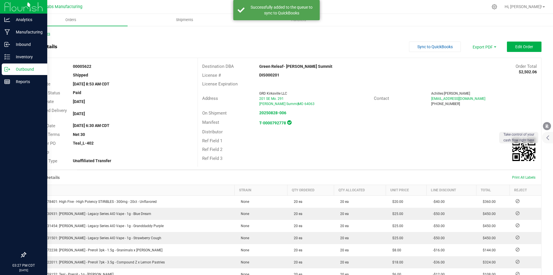
click at [44, 34] on link "Back to Orders" at bounding box center [37, 34] width 25 height 4
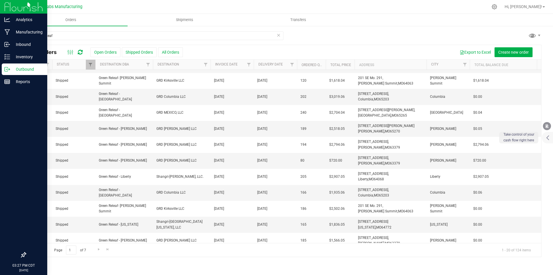
scroll to position [0, 77]
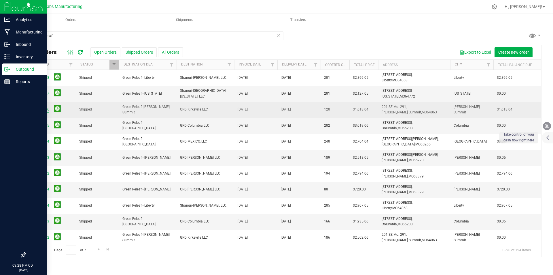
click at [42, 108] on link "00005696" at bounding box center [41, 109] width 16 height 5
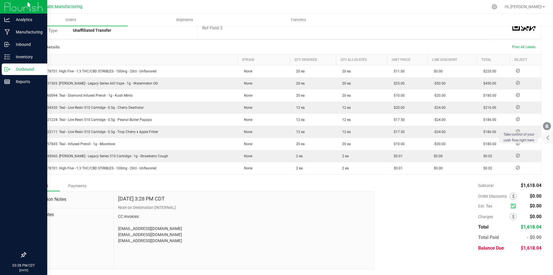
click at [82, 187] on div "Payments" at bounding box center [77, 185] width 35 height 10
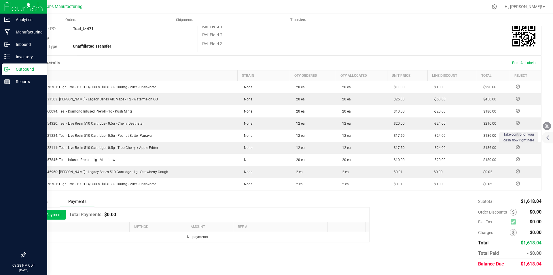
click at [63, 212] on button "Add Payment" at bounding box center [48, 215] width 36 height 10
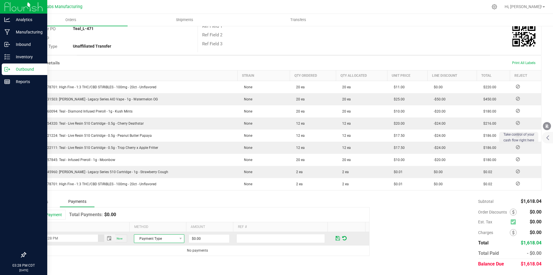
click at [141, 236] on span "Payment Type" at bounding box center [155, 238] width 43 height 8
click at [145, 212] on li "ACH & Bank Transfer" at bounding box center [156, 212] width 49 height 8
click at [202, 237] on input "0" at bounding box center [209, 238] width 40 height 8
type input "$1,618.00"
click at [335, 237] on span at bounding box center [338, 238] width 7 height 8
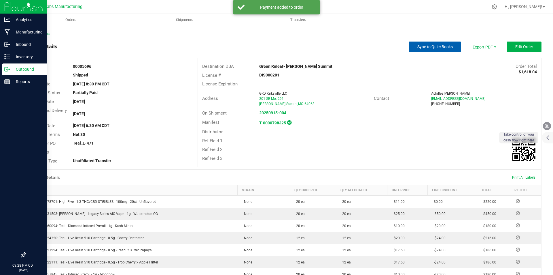
click at [441, 50] on button "Sync to QuickBooks" at bounding box center [435, 47] width 52 height 10
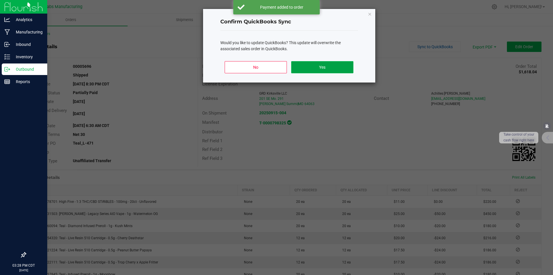
click at [335, 68] on button "Yes" at bounding box center [322, 67] width 62 height 12
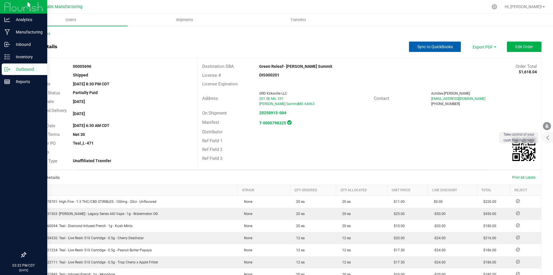
click at [432, 50] on button "Sync to QuickBooks" at bounding box center [435, 47] width 52 height 10
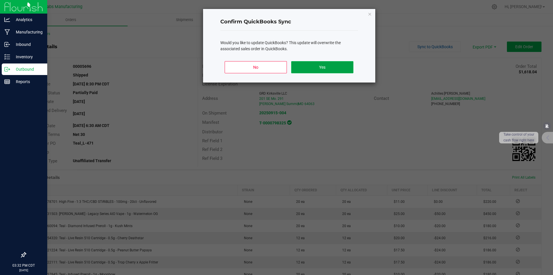
click at [343, 64] on button "Yes" at bounding box center [322, 67] width 62 height 12
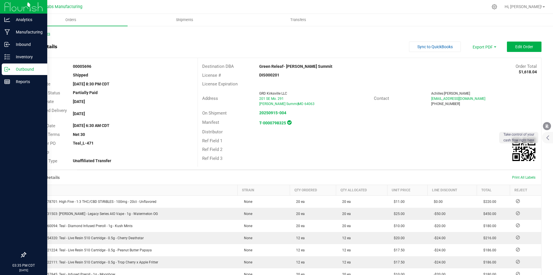
click at [44, 35] on link "Back to Orders" at bounding box center [37, 34] width 25 height 4
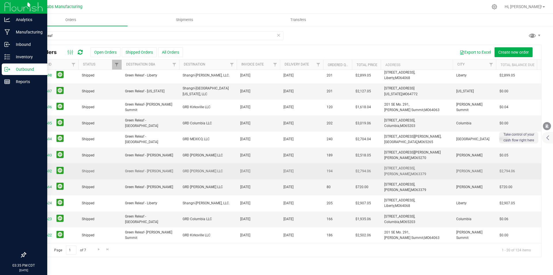
scroll to position [0, 71]
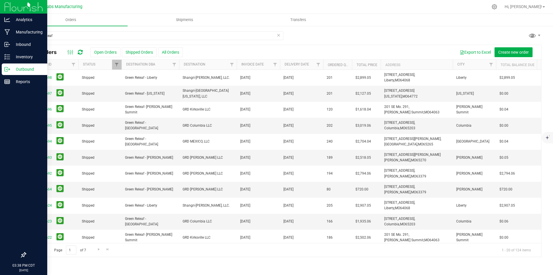
click at [13, 3] on img at bounding box center [23, 7] width 39 height 14
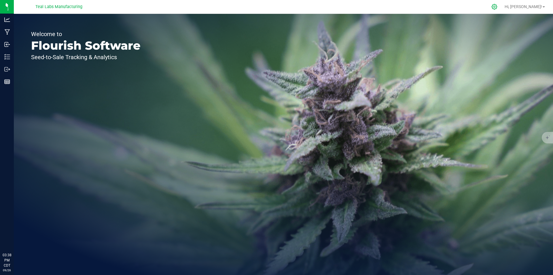
click at [497, 6] on icon at bounding box center [494, 6] width 5 height 5
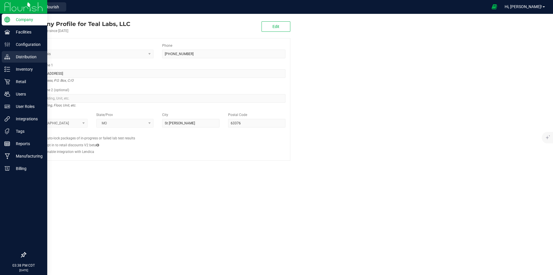
click at [27, 57] on p "Distribution" at bounding box center [27, 56] width 35 height 7
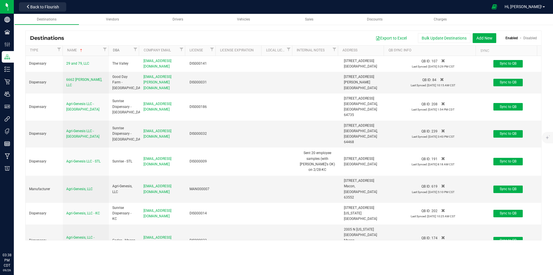
click at [117, 50] on link "DBA" at bounding box center [122, 50] width 19 height 5
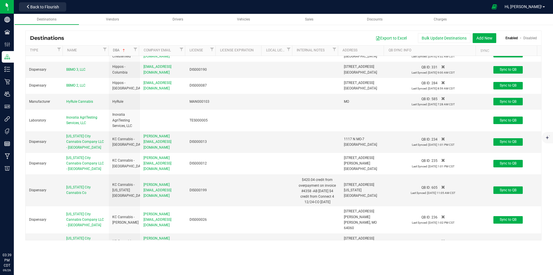
scroll to position [2796, 0]
